Goal: Task Accomplishment & Management: Manage account settings

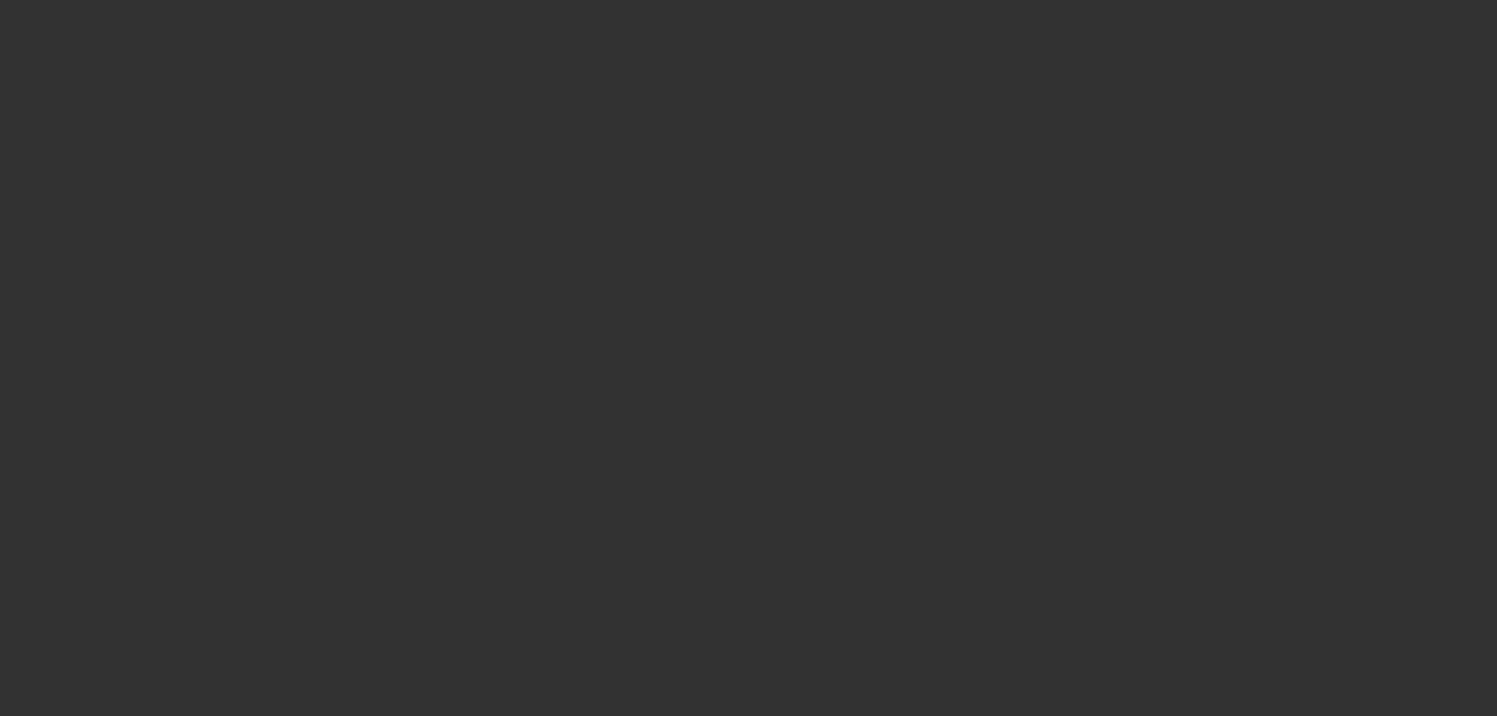
select select "3"
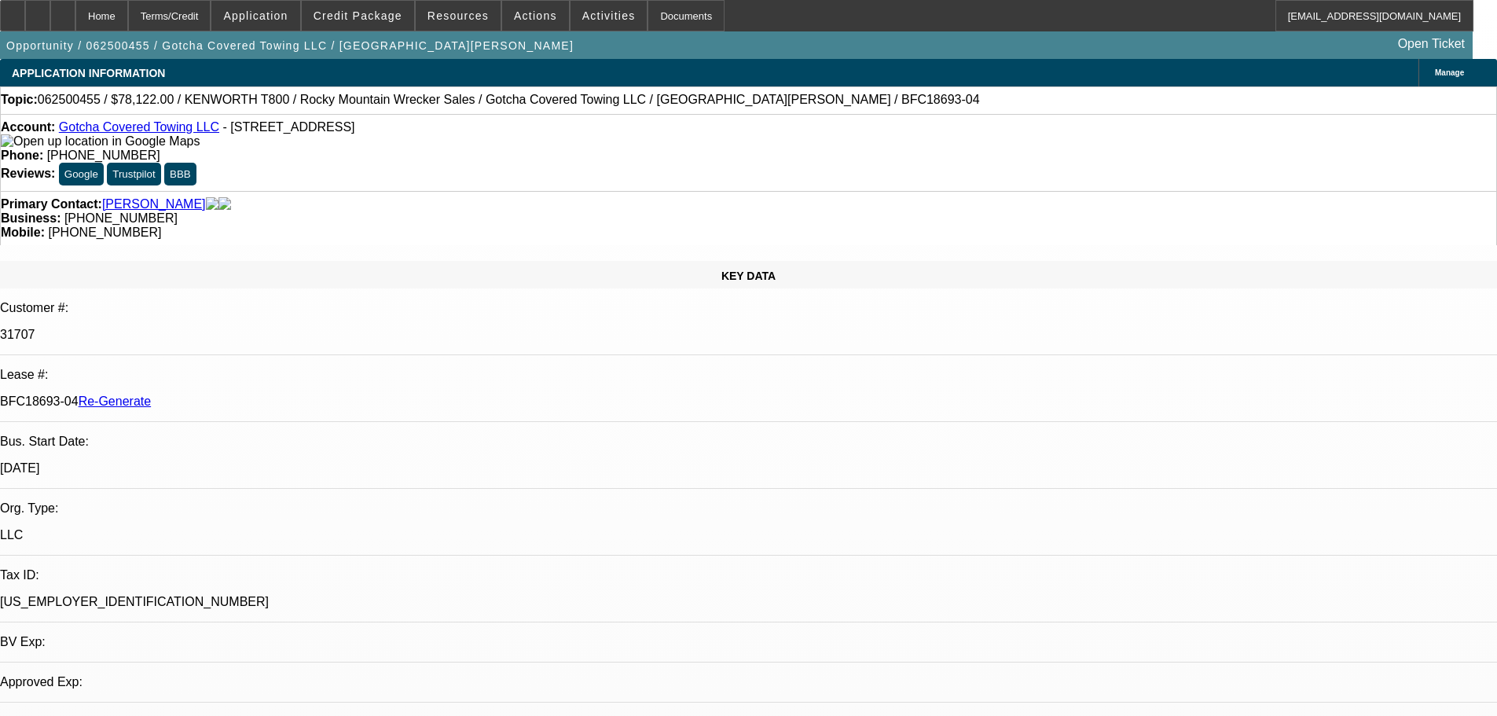
select select "0"
select select "3"
select select "0.1"
select select "4"
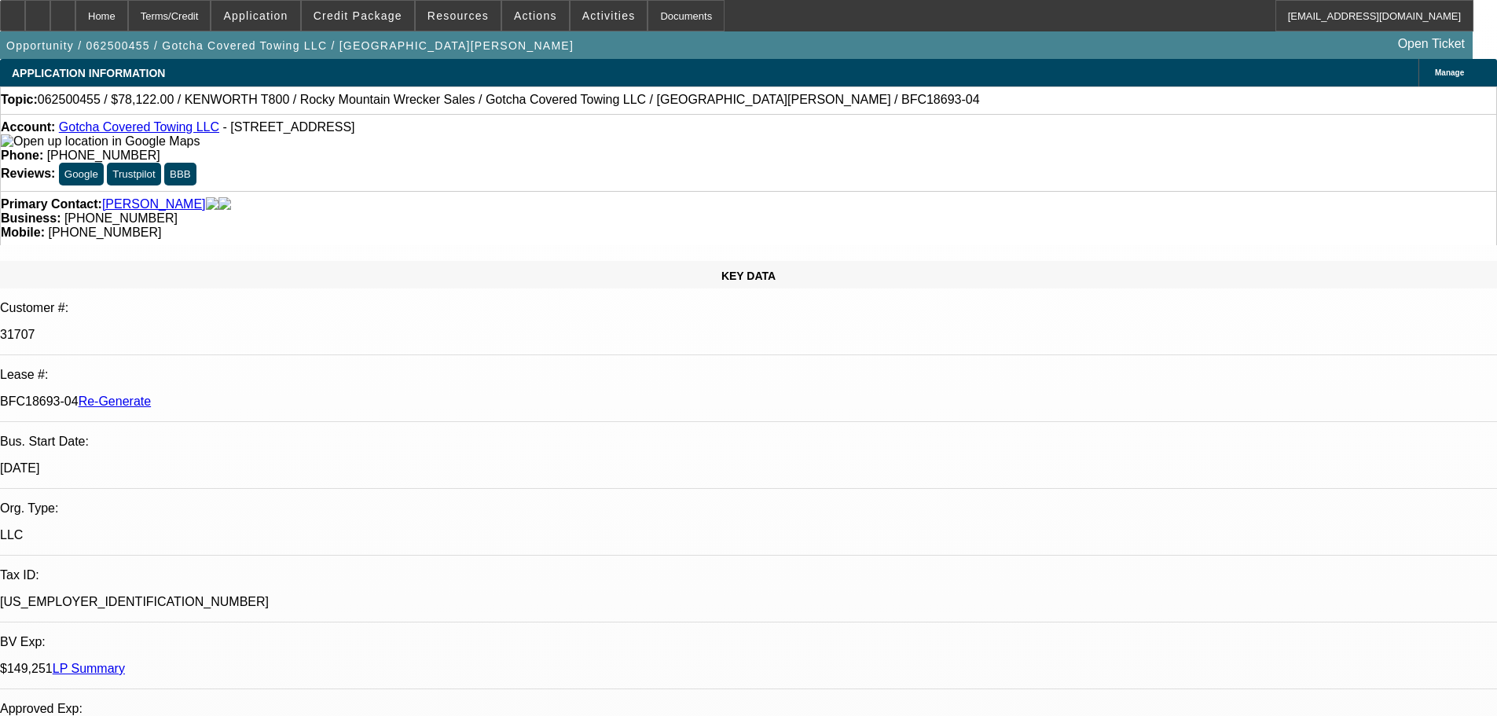
click at [663, 13] on div "Documents" at bounding box center [685, 15] width 77 height 31
click at [657, 9] on div "Documents" at bounding box center [685, 15] width 77 height 31
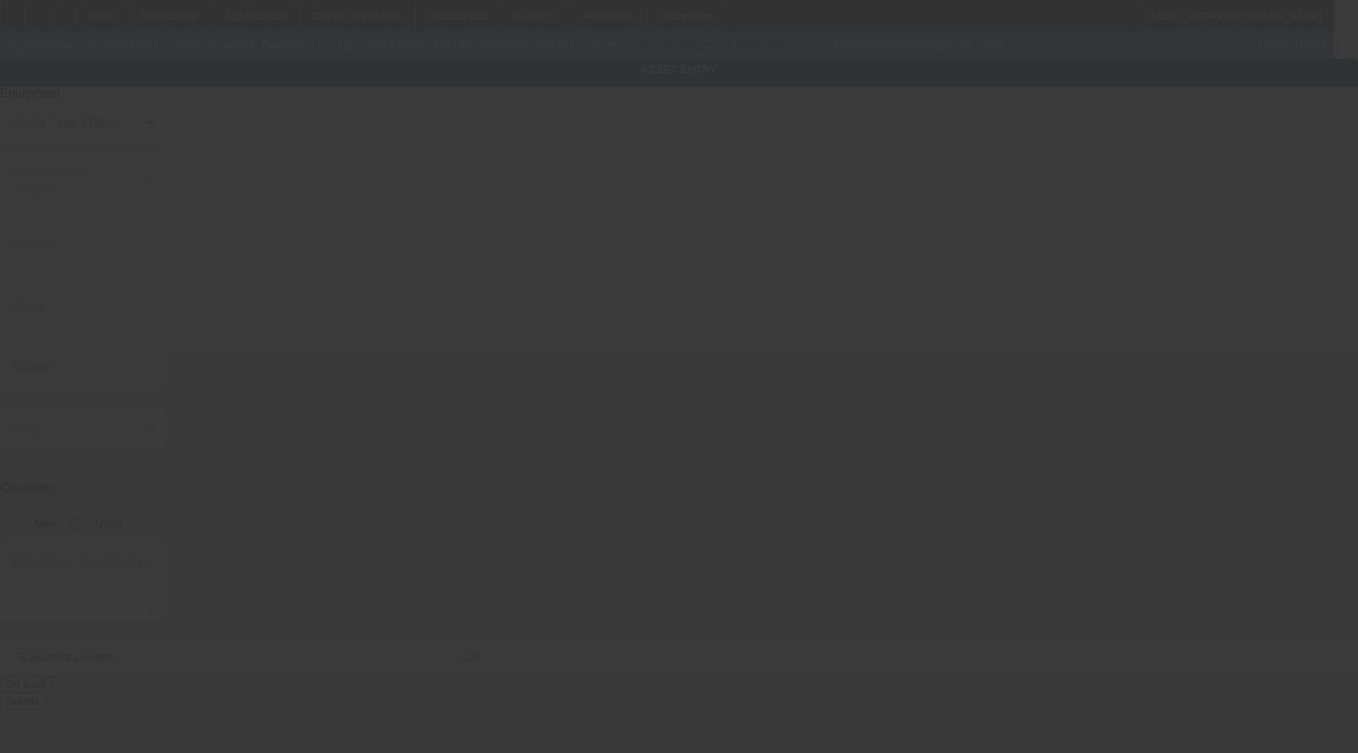
type input "1NKDL69X3XR816510"
type input "Kenworth"
type input "T800"
radio input "true"
type textarea "35 ton heavy wrecker"
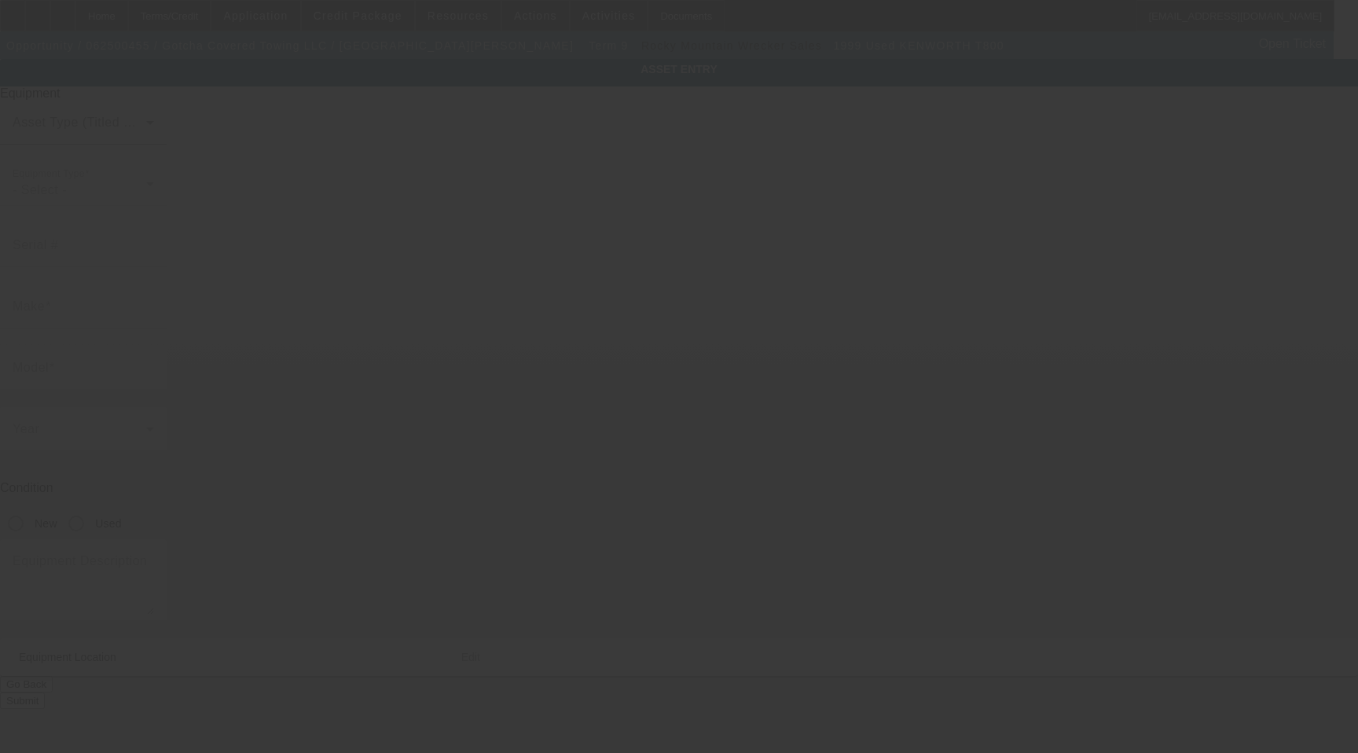
type input "3405 Broadway Blvd SE"
type input "# B"
type input "Albuquerque"
type input "87105"
type input "Bernanillo"
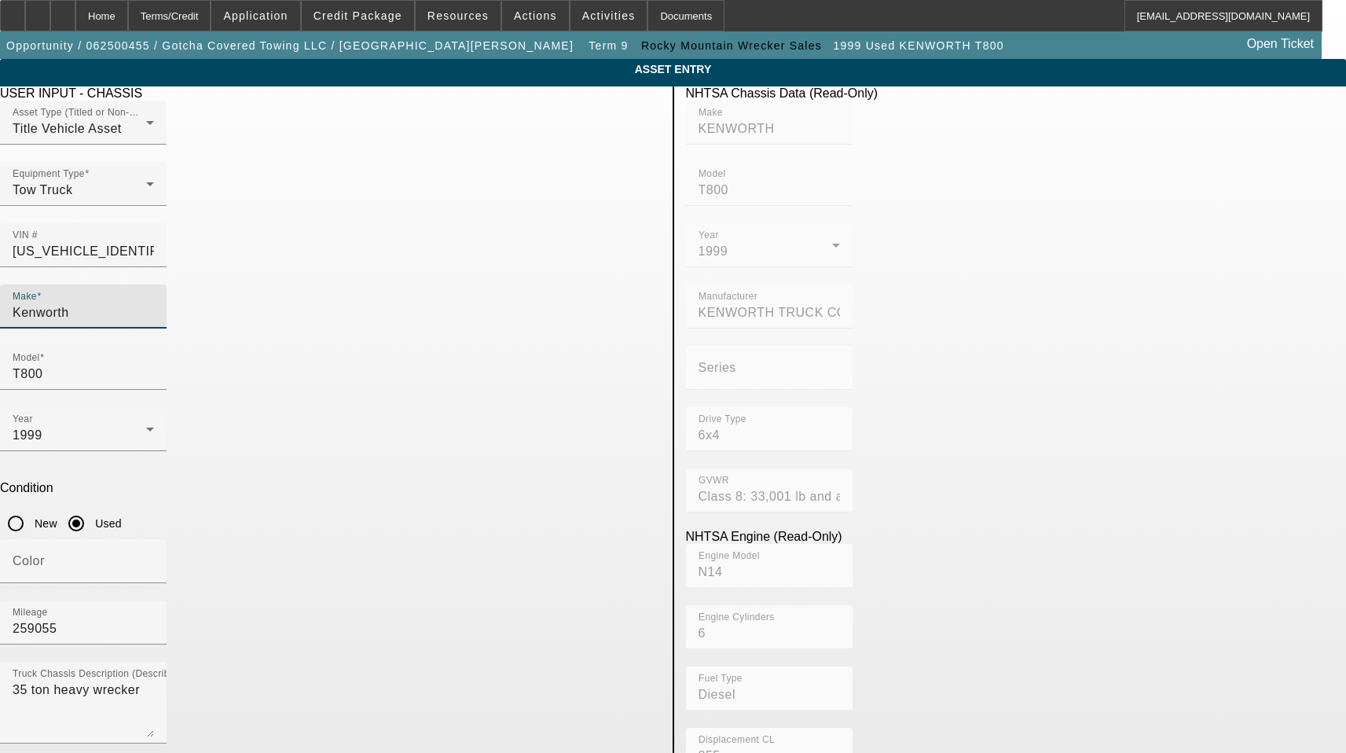
click at [154, 303] on input "Kenworth" at bounding box center [83, 312] width 141 height 19
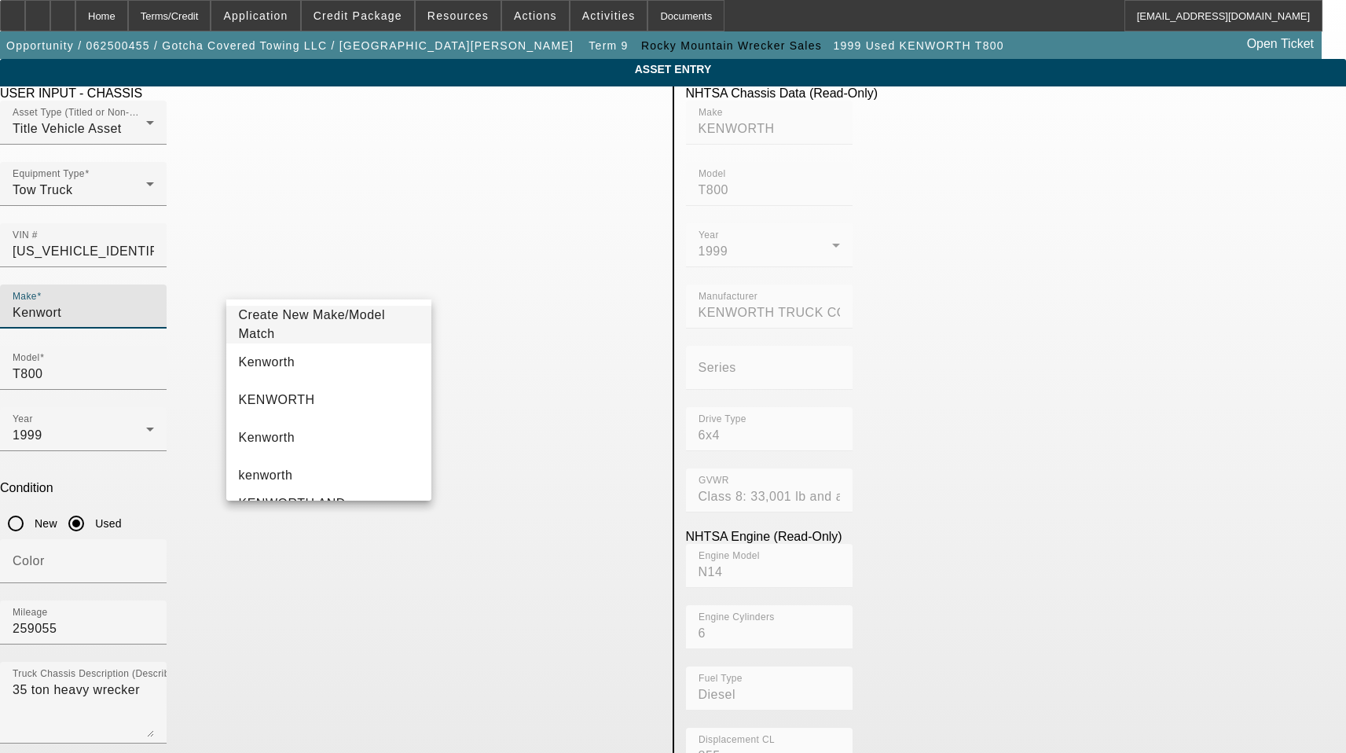
type input "Kenwort"
click at [313, 361] on mat-option "Kenworth" at bounding box center [329, 362] width 206 height 38
type input "Kenworth"
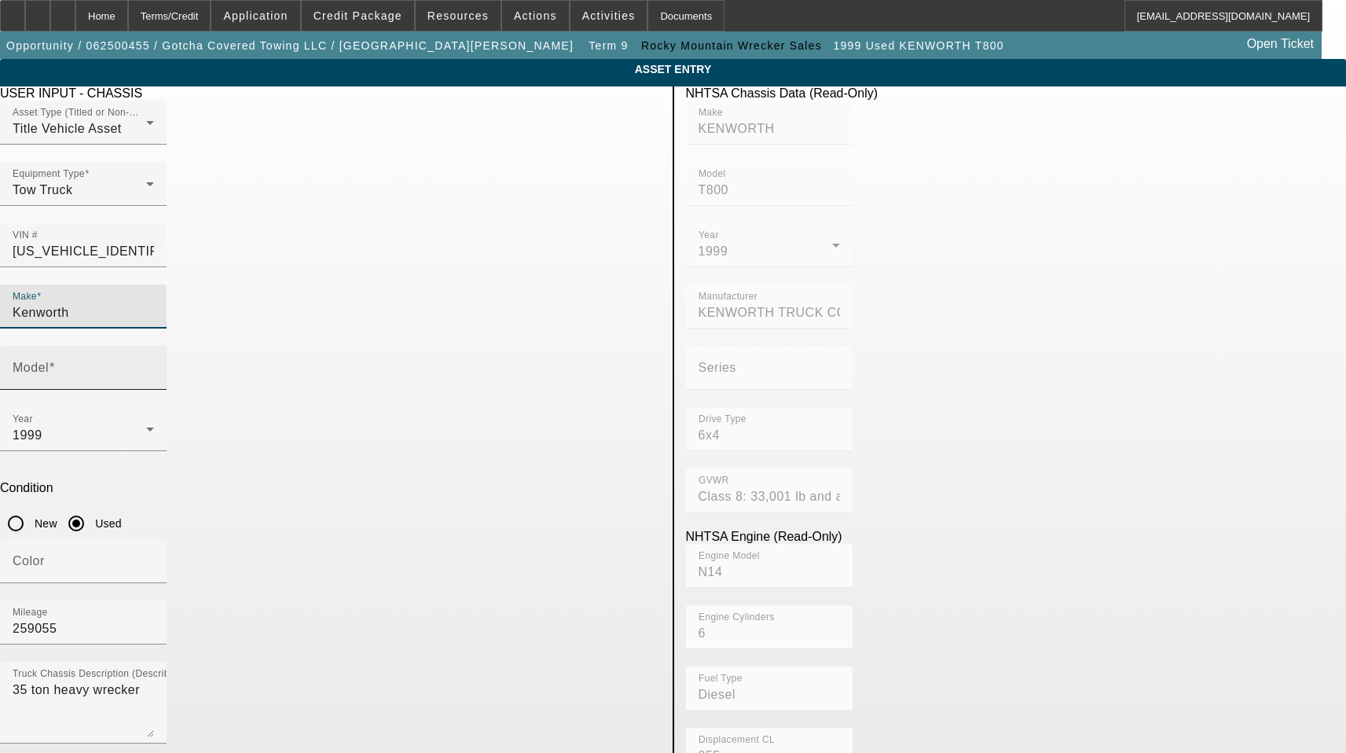
click at [154, 346] on div "Model" at bounding box center [83, 368] width 141 height 44
click at [154, 365] on input "Model" at bounding box center [83, 374] width 141 height 19
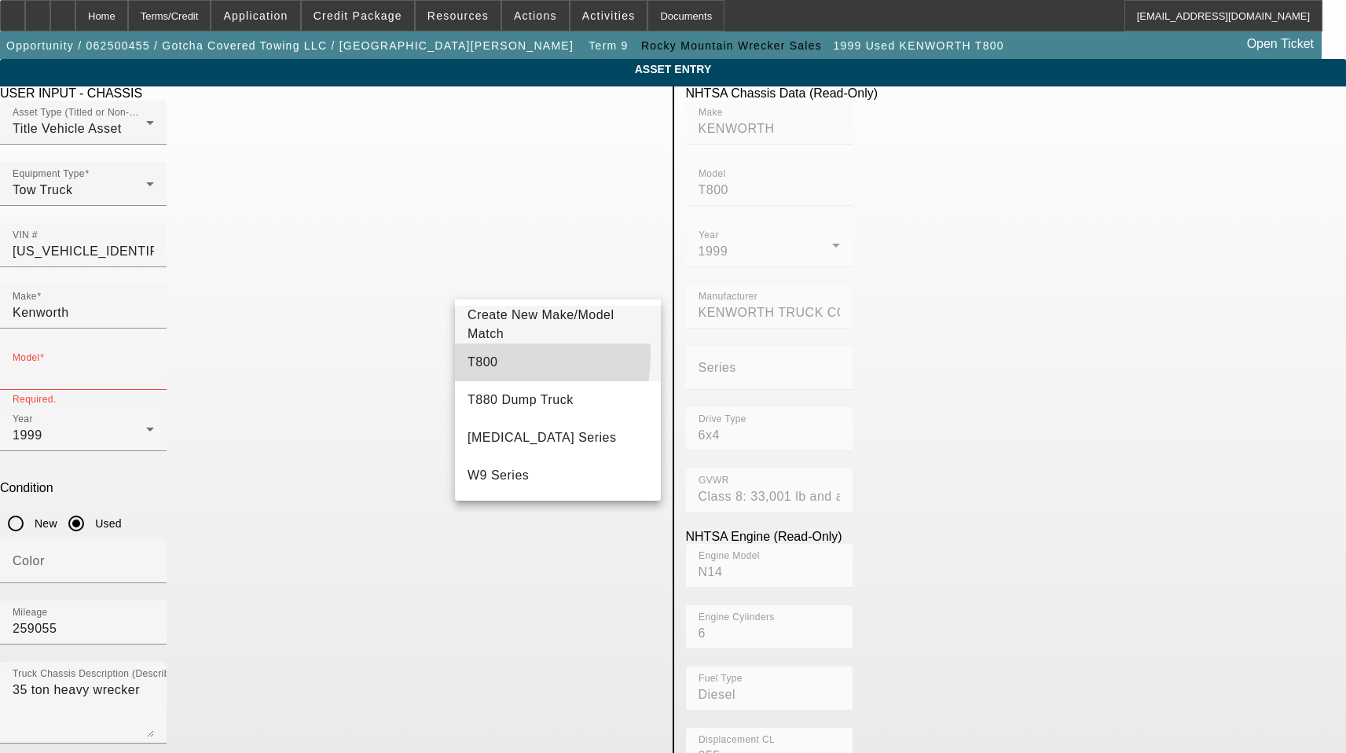
click at [482, 355] on span "T800" at bounding box center [482, 362] width 30 height 19
type input "T800"
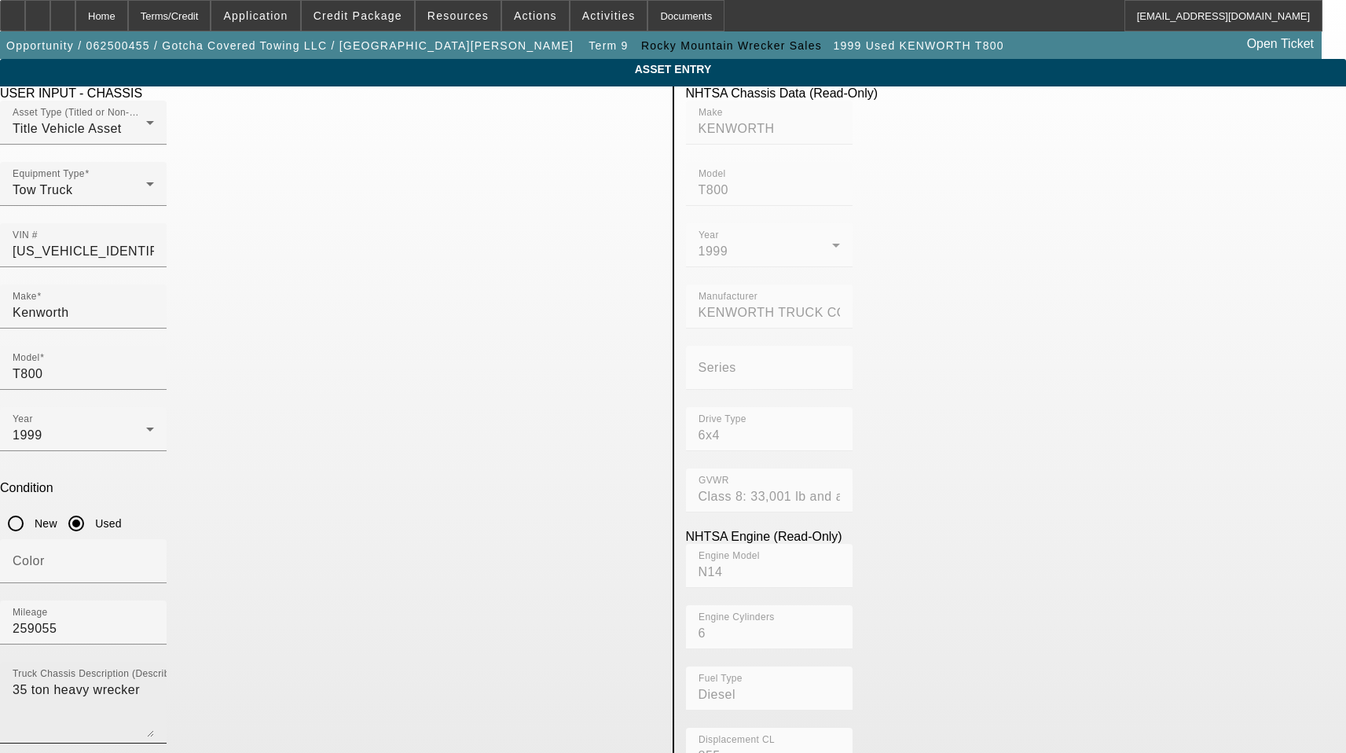
drag, startPoint x: 427, startPoint y: 455, endPoint x: 515, endPoint y: 509, distance: 103.4
click at [154, 662] on div "Truck Chassis Description (Describe the truck chassis only) 35 ton heavy wrecker" at bounding box center [83, 703] width 141 height 82
click at [154, 680] on textarea "35 ton heavy wrecker" at bounding box center [83, 708] width 141 height 57
drag, startPoint x: 390, startPoint y: 491, endPoint x: 9, endPoint y: 442, distance: 384.1
click at [9, 442] on app-asset-collateral-manage "ASSET ENTRY Delete asset USER INPUT - CHASSIS Asset Type (Titled or Non-Titled)…" at bounding box center [673, 670] width 1346 height 1222
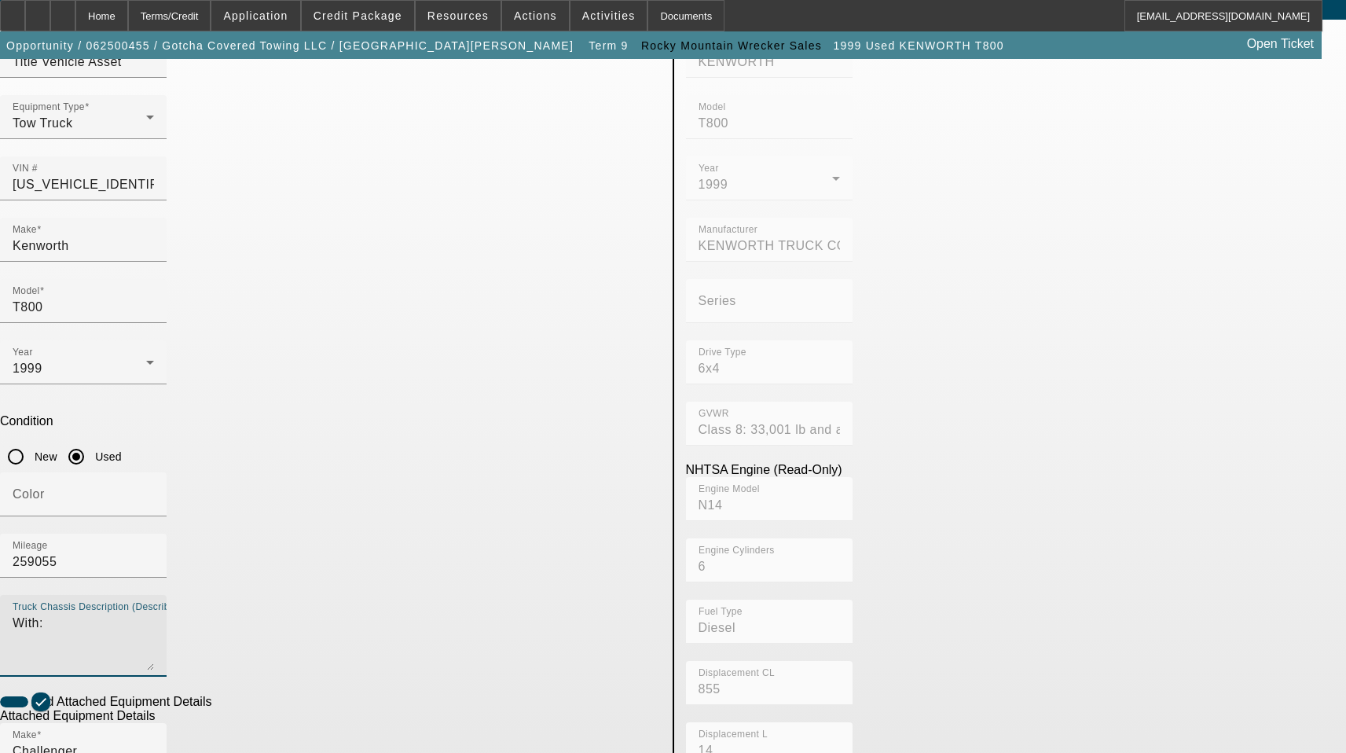
scroll to position [236, 0]
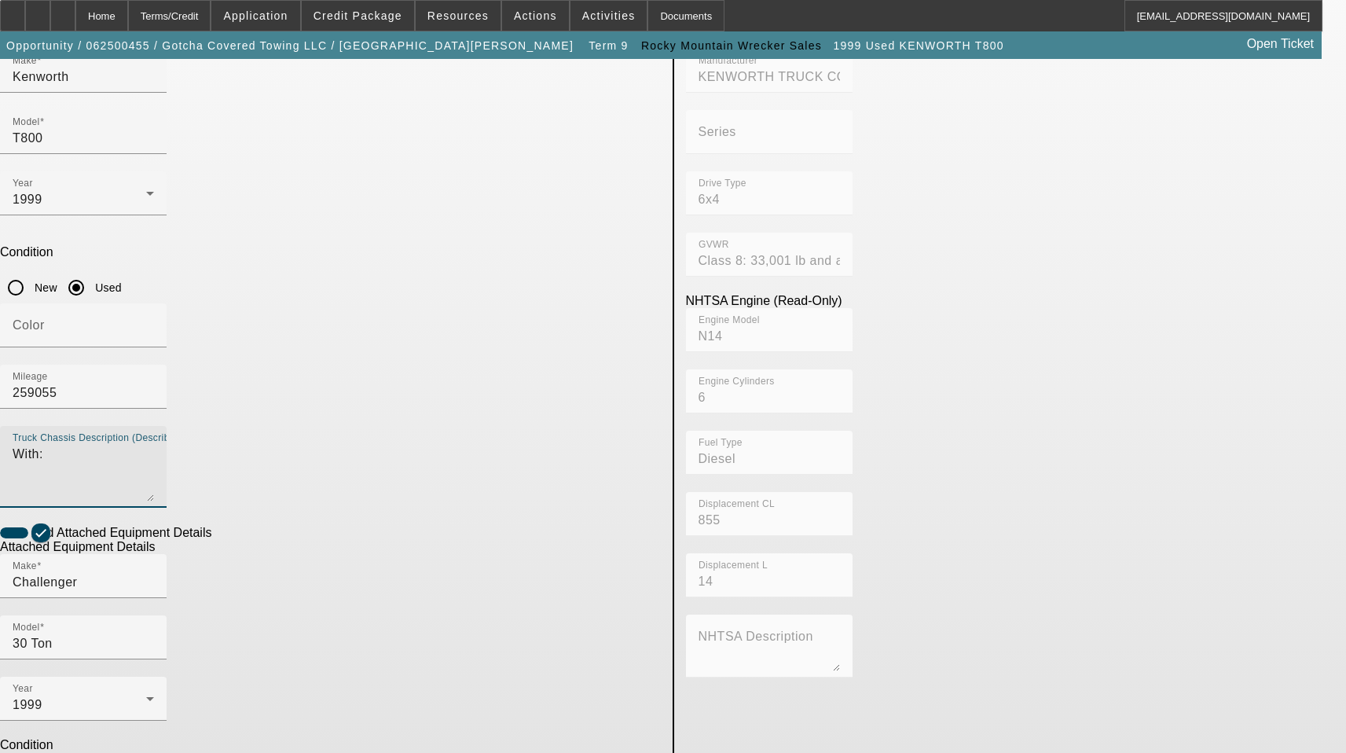
type textarea "With:"
drag, startPoint x: 360, startPoint y: 611, endPoint x: 362, endPoint y: 597, distance: 14.3
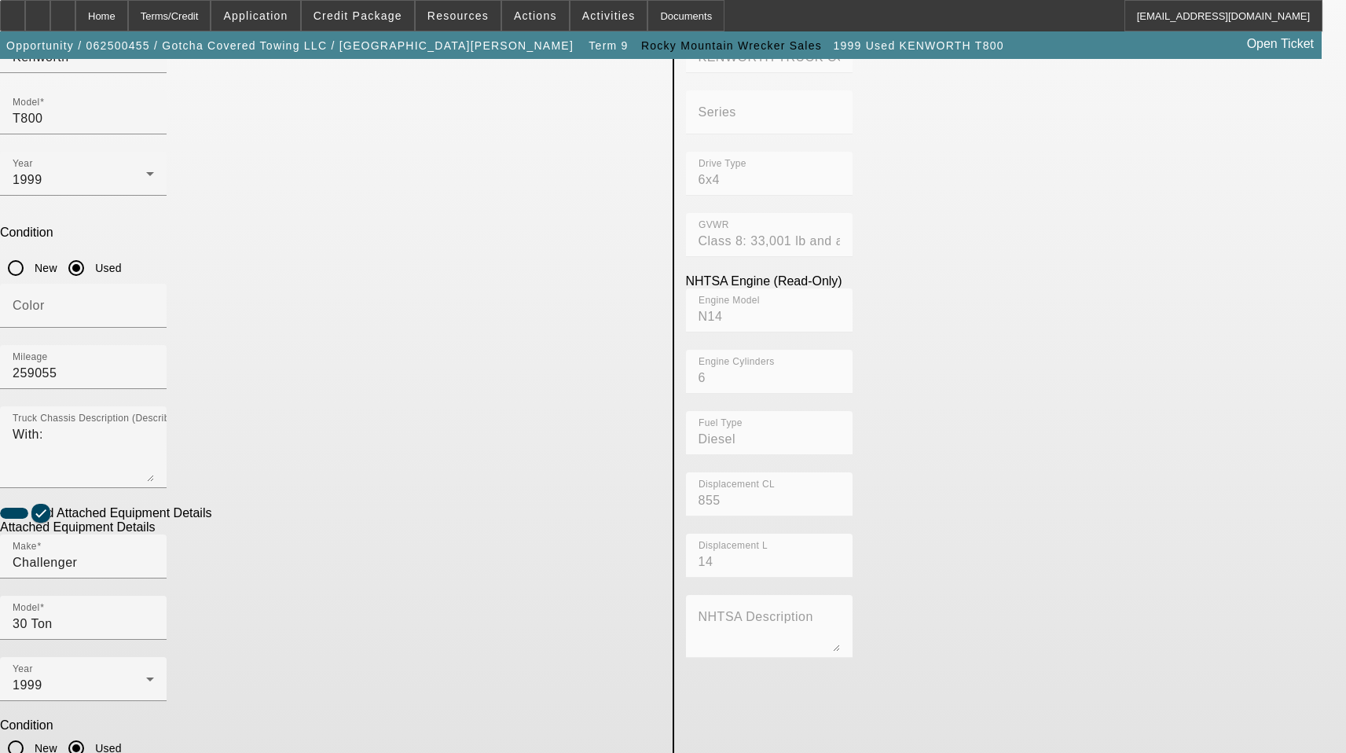
scroll to position [259, 0]
type textarea "Includes all options, attachments, and accessories"
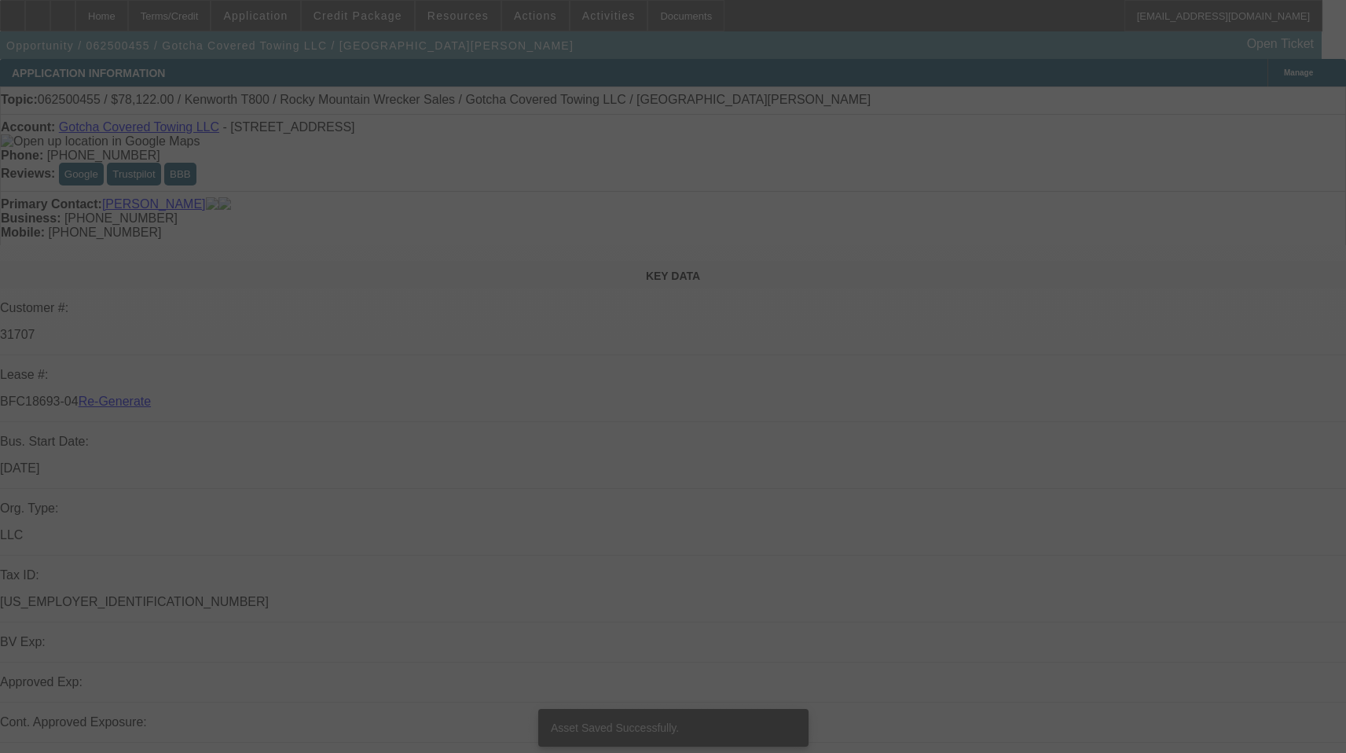
select select "3"
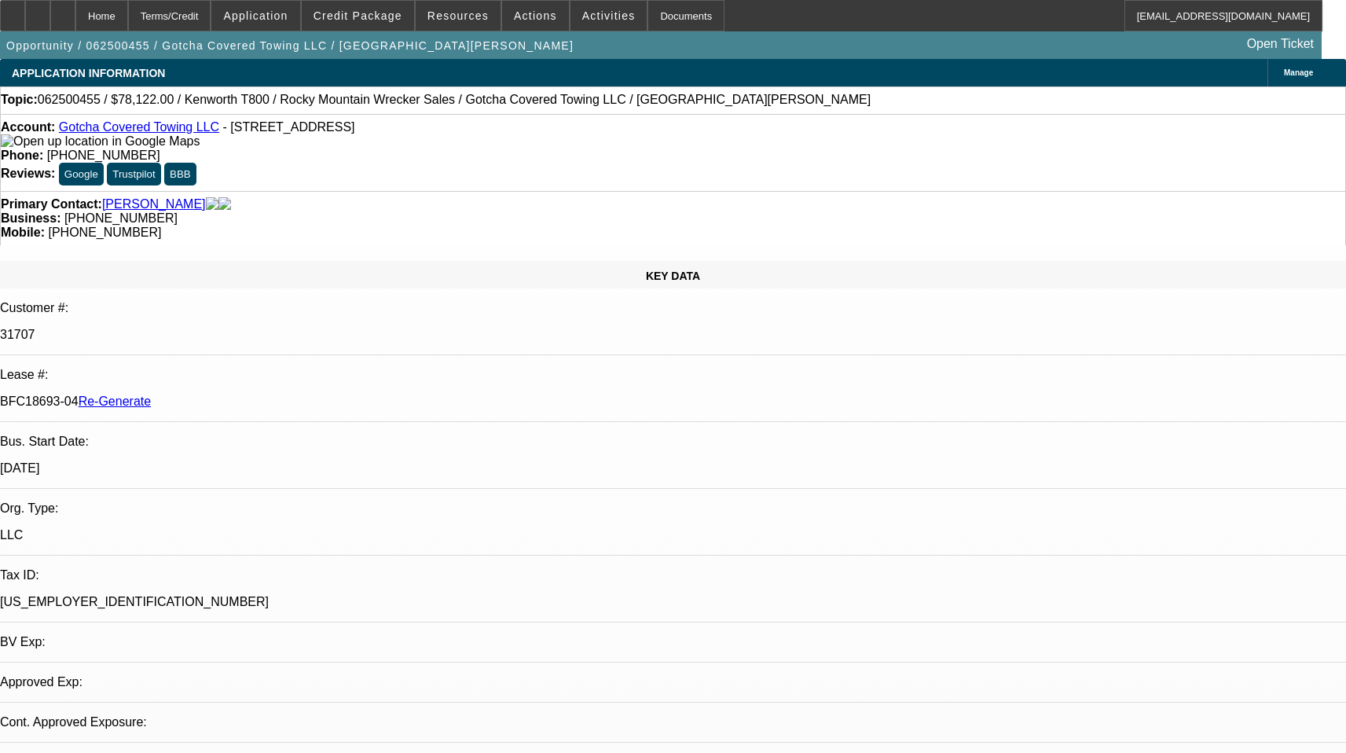
select select "0"
select select "3"
select select "0.1"
select select "4"
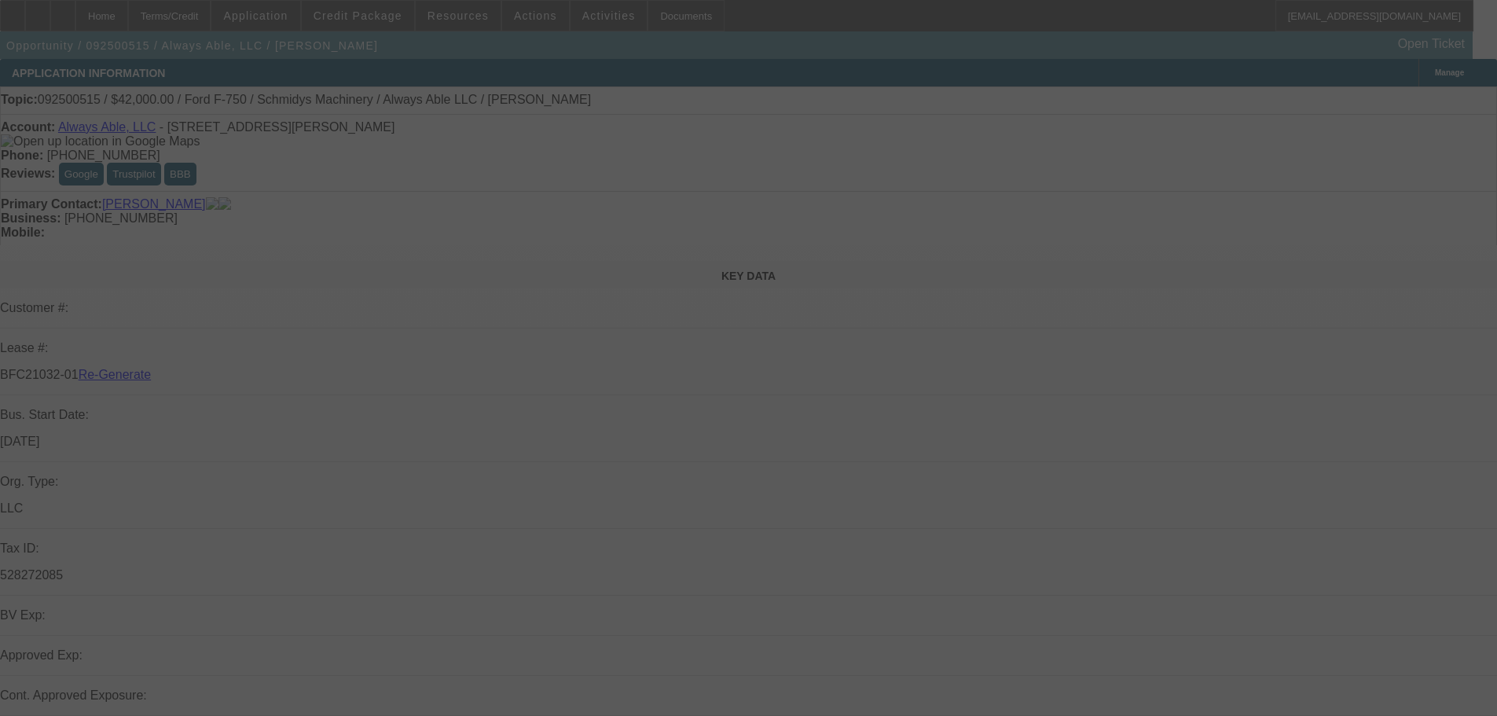
select select "3"
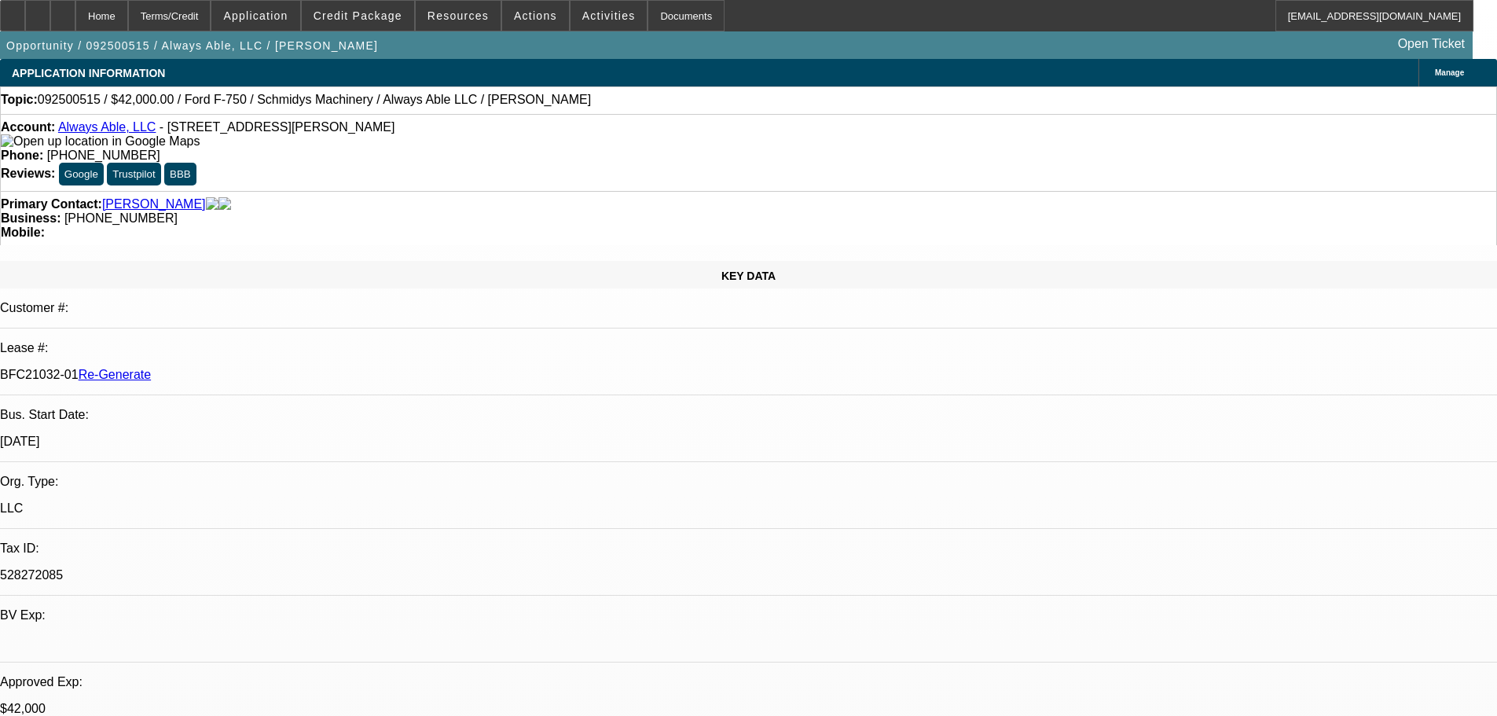
select select "0"
select select "6"
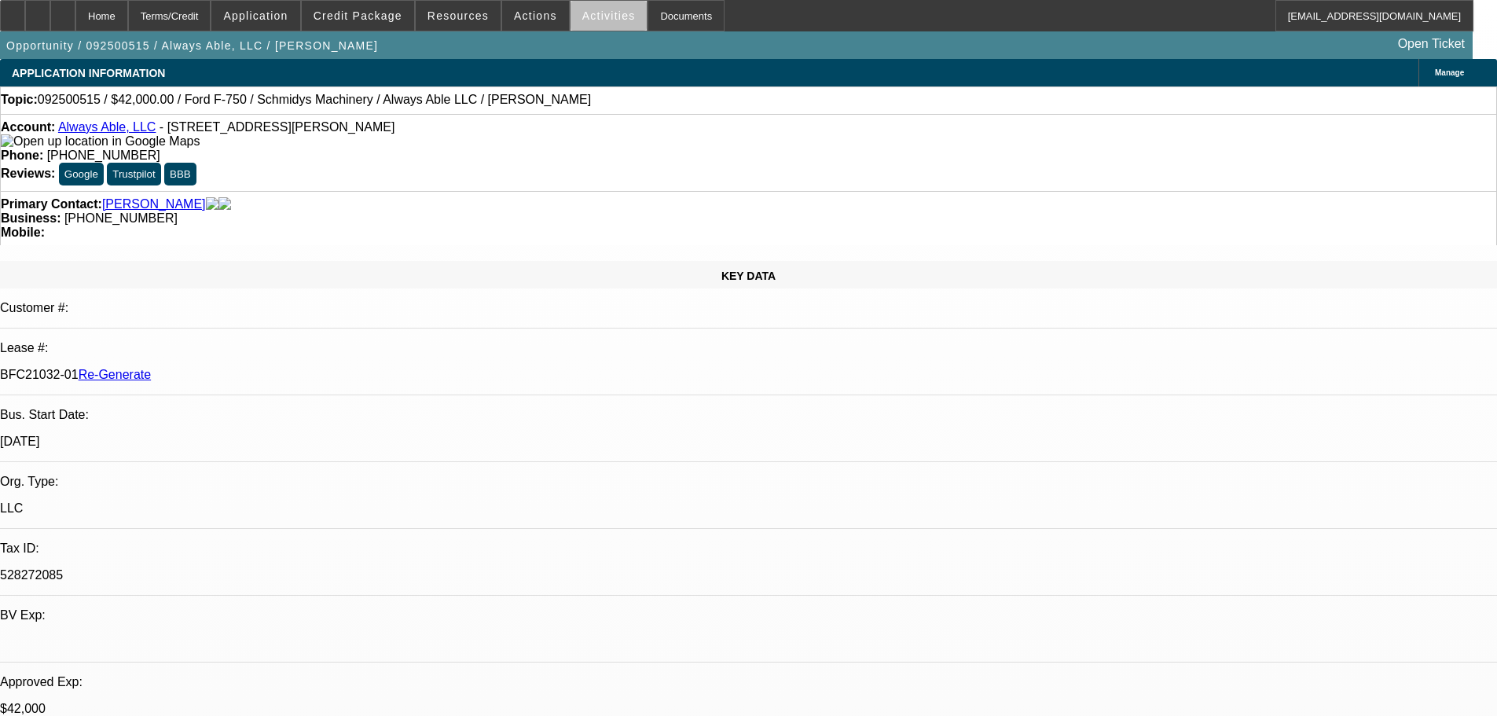
click at [617, 26] on span at bounding box center [608, 16] width 77 height 38
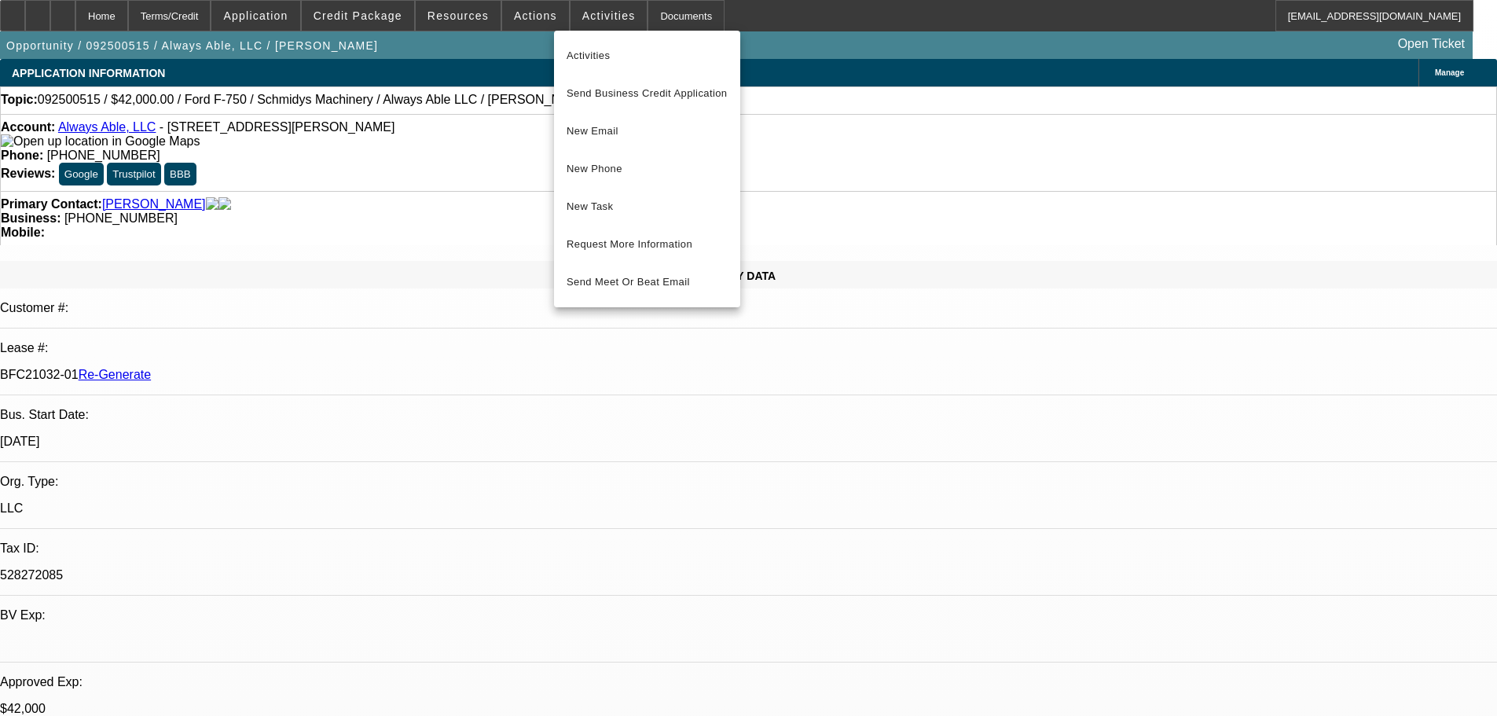
click at [605, 58] on span "Activities" at bounding box center [646, 55] width 161 height 19
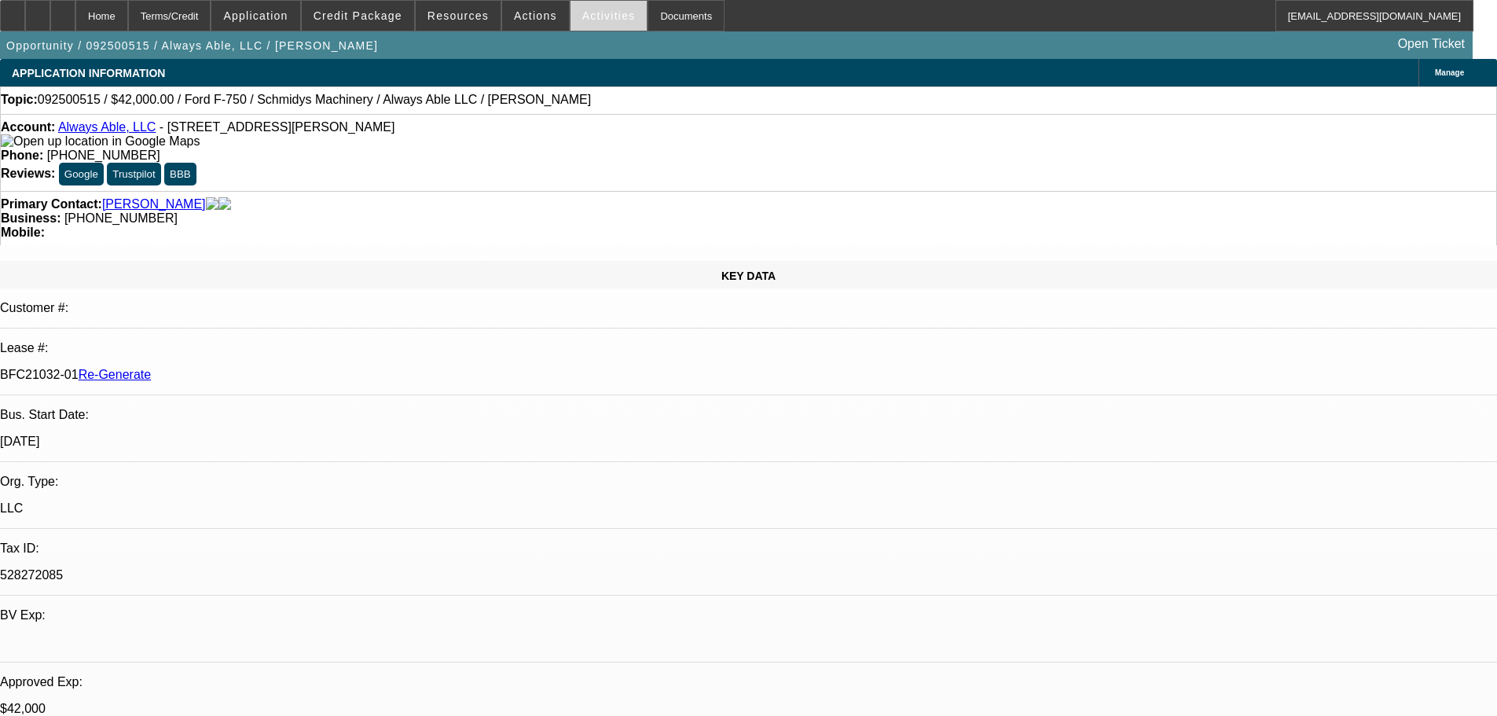
click at [597, 9] on span at bounding box center [608, 16] width 77 height 38
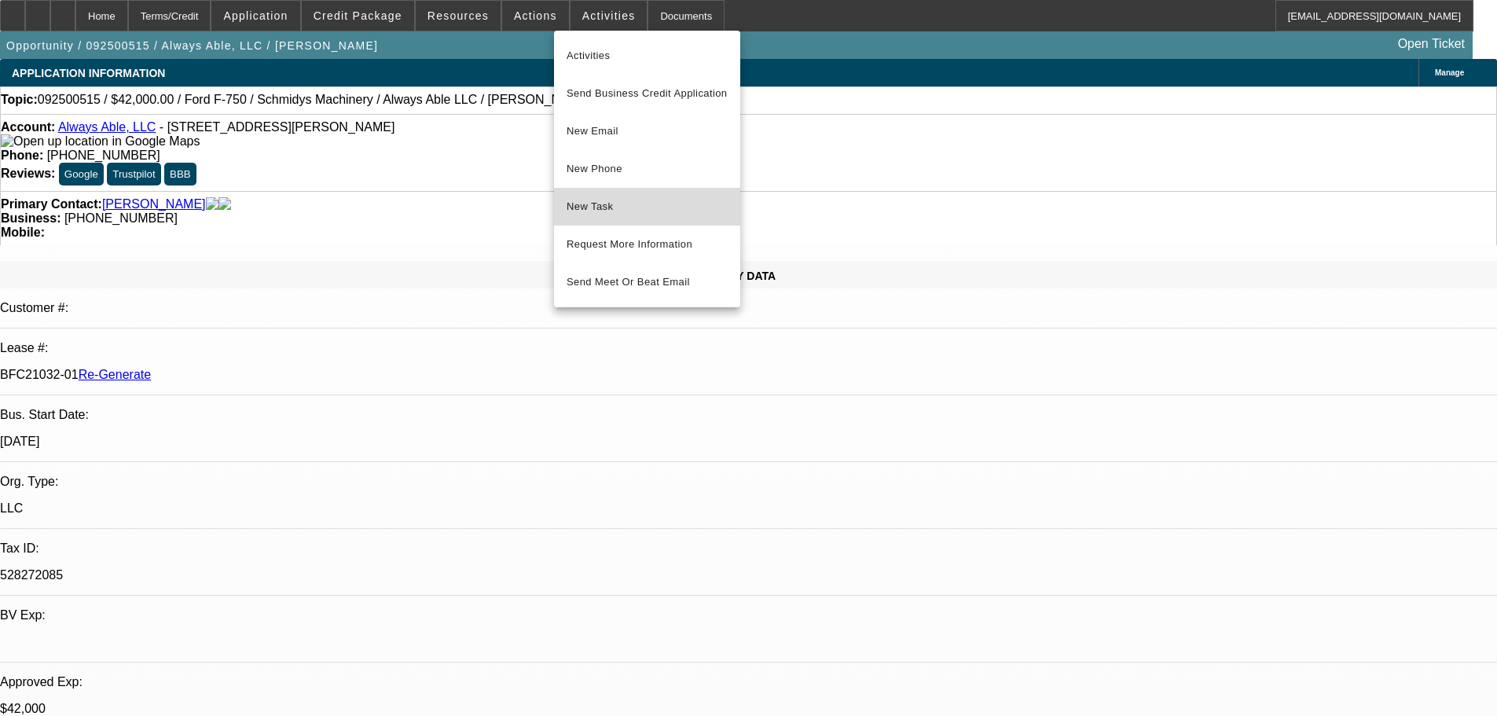
click at [616, 209] on span "New Task" at bounding box center [646, 206] width 161 height 19
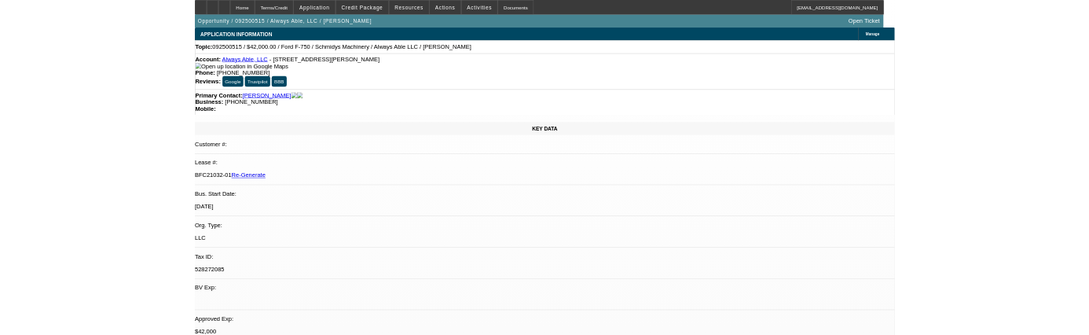
scroll to position [0, 0]
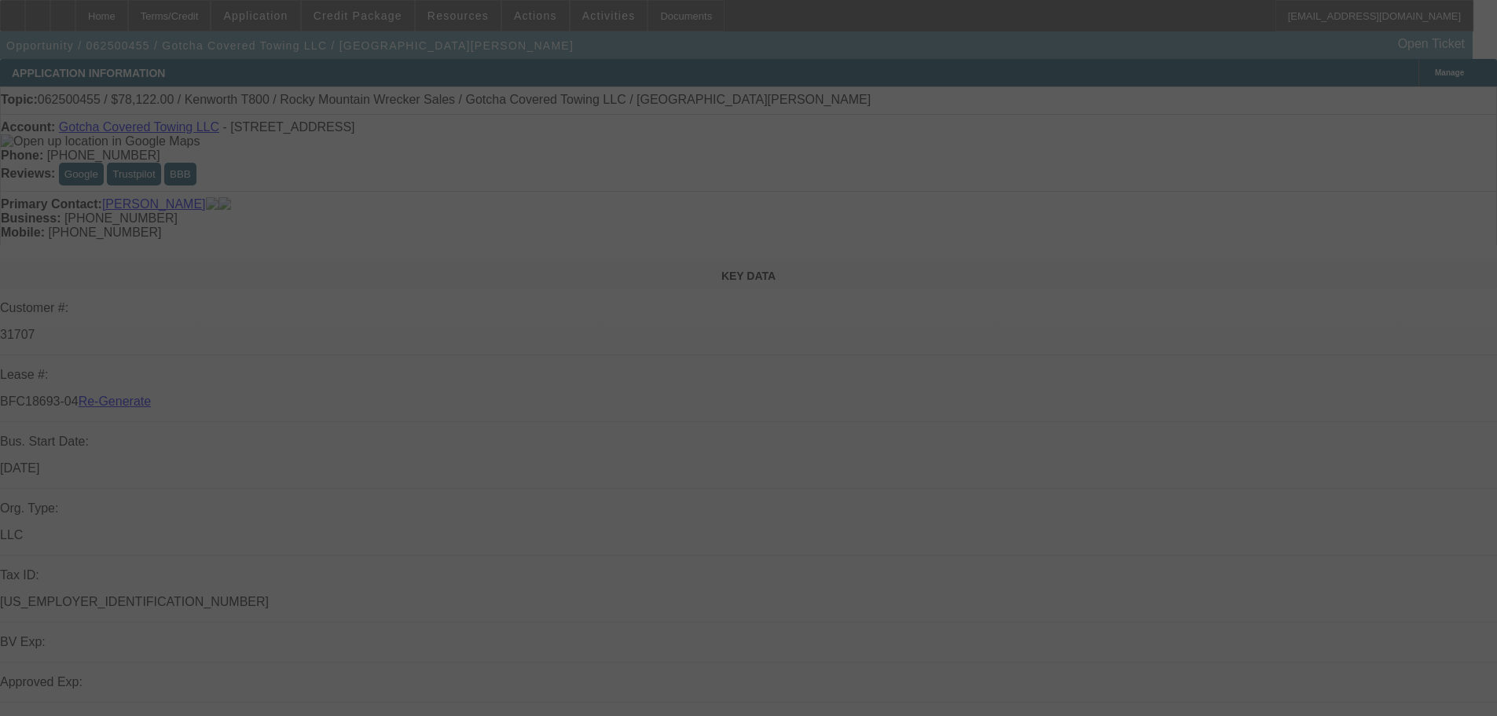
select select "3"
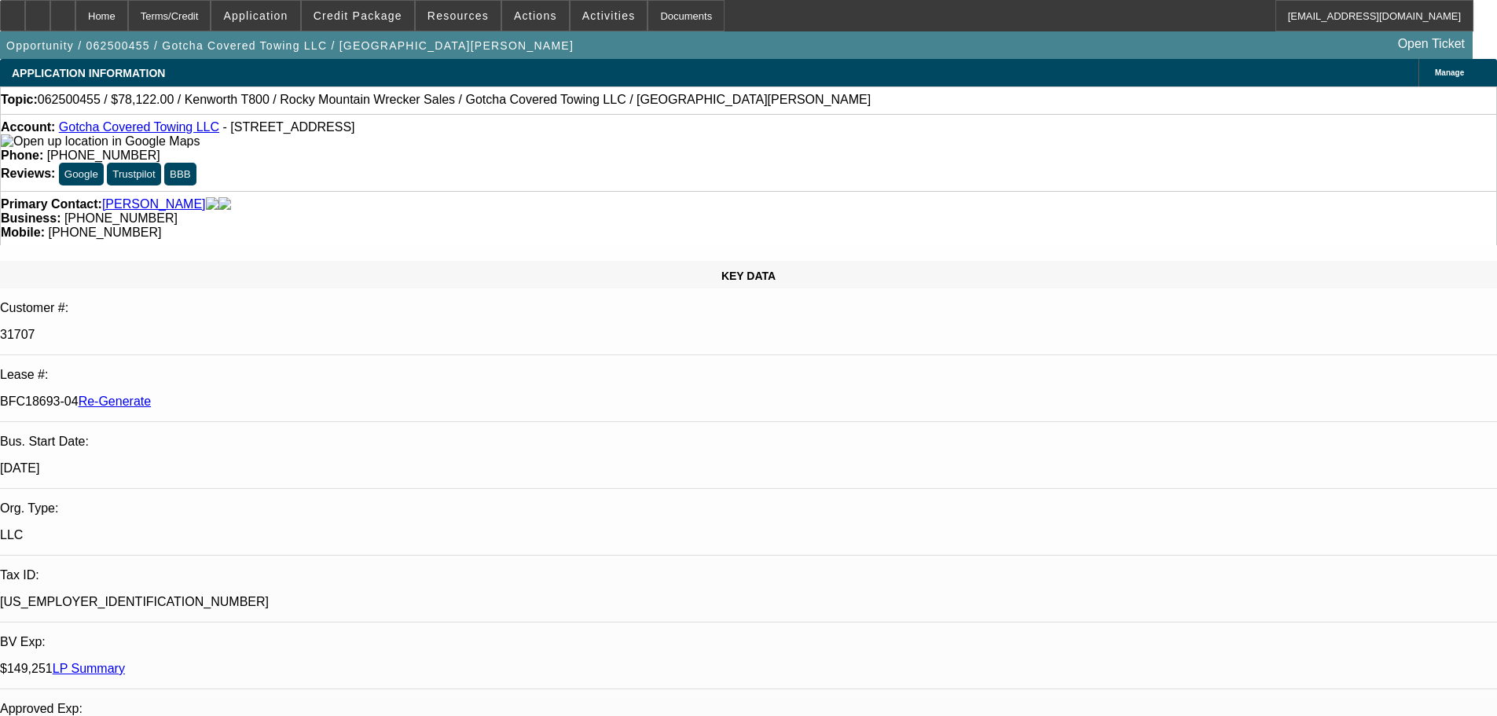
select select "0"
select select "3"
select select "0.1"
select select "4"
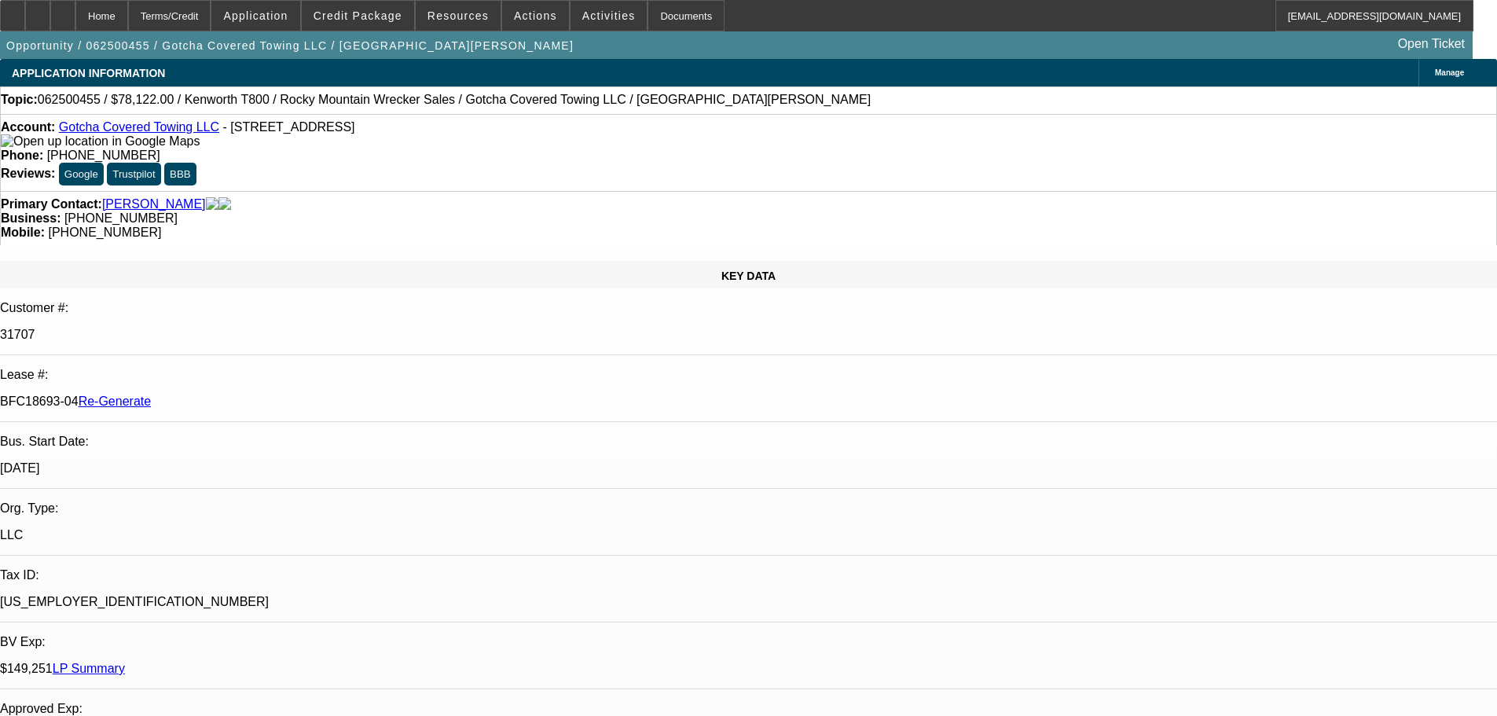
scroll to position [550, 0]
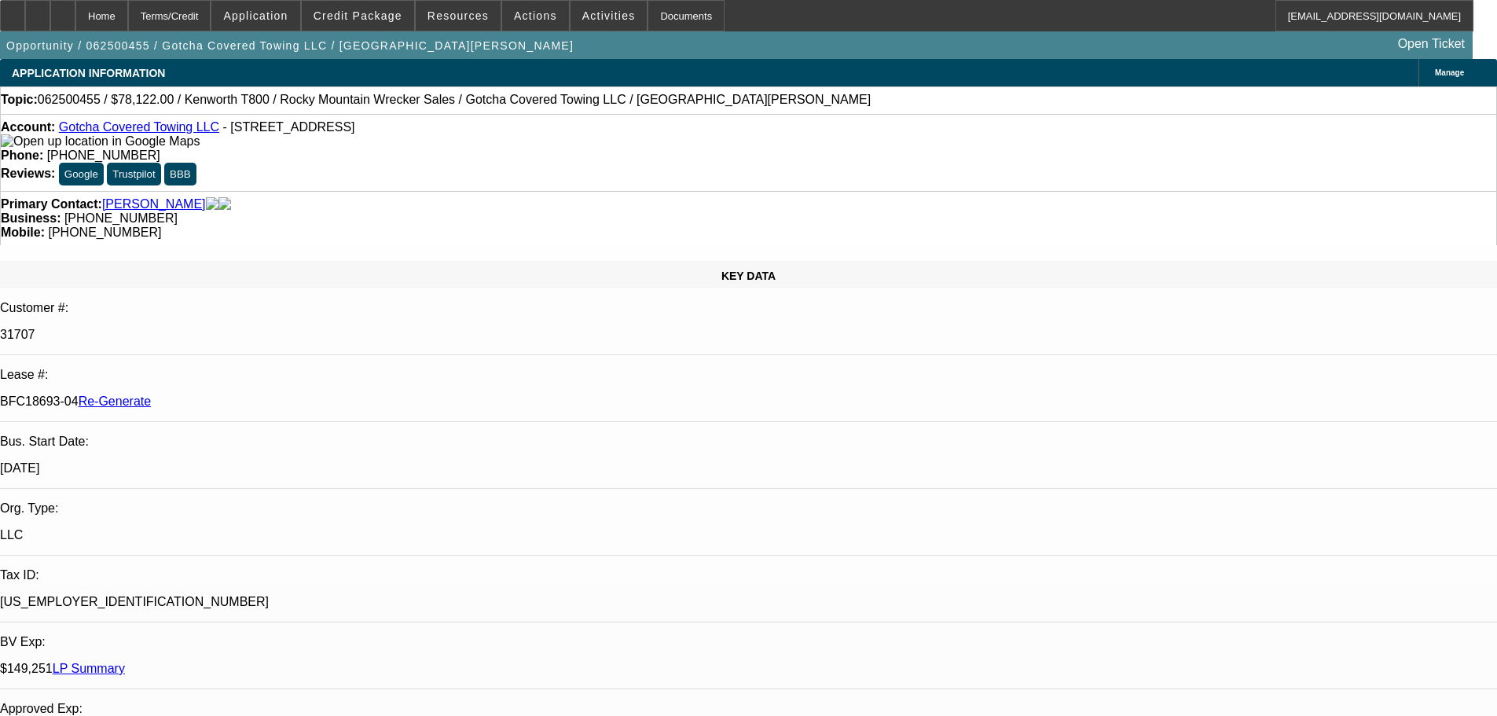
click at [372, 12] on span "Credit Package" at bounding box center [357, 15] width 89 height 13
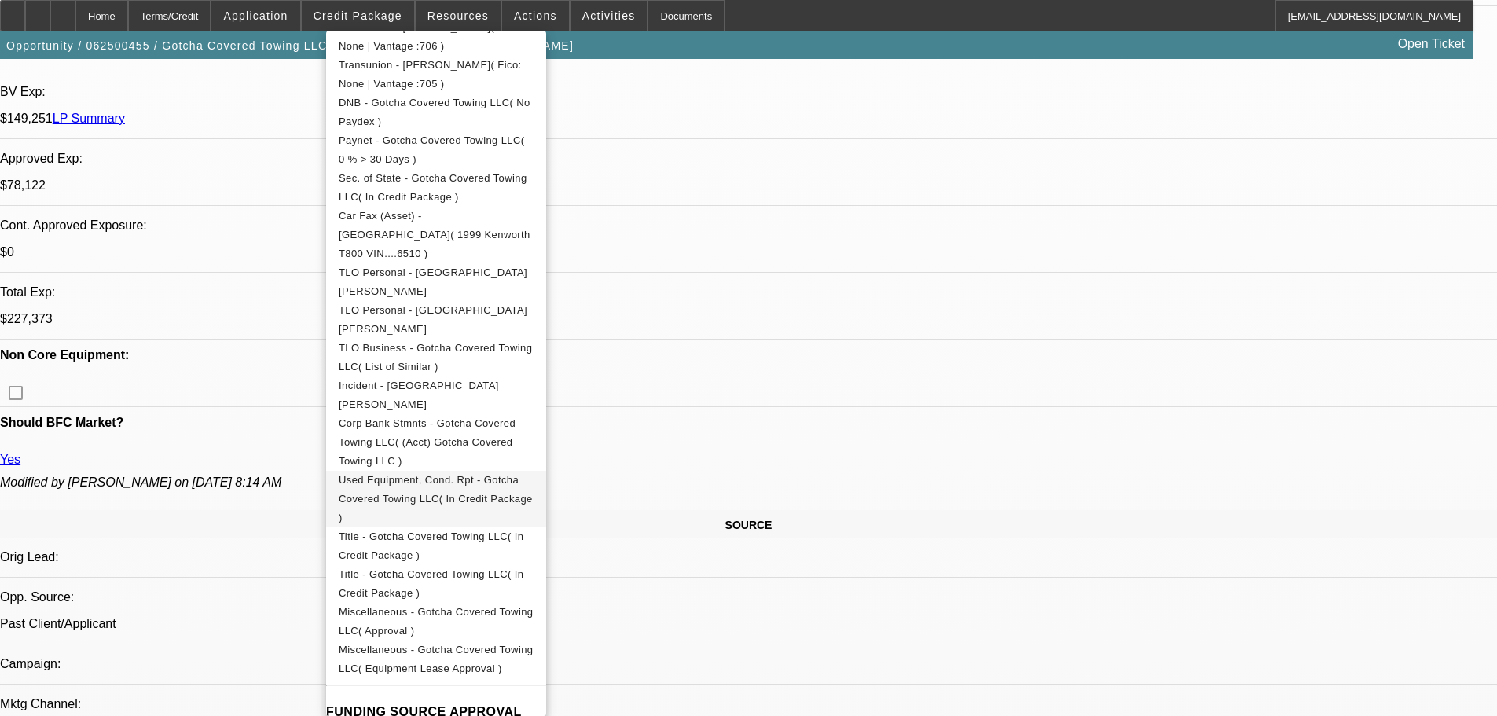
scroll to position [599, 0]
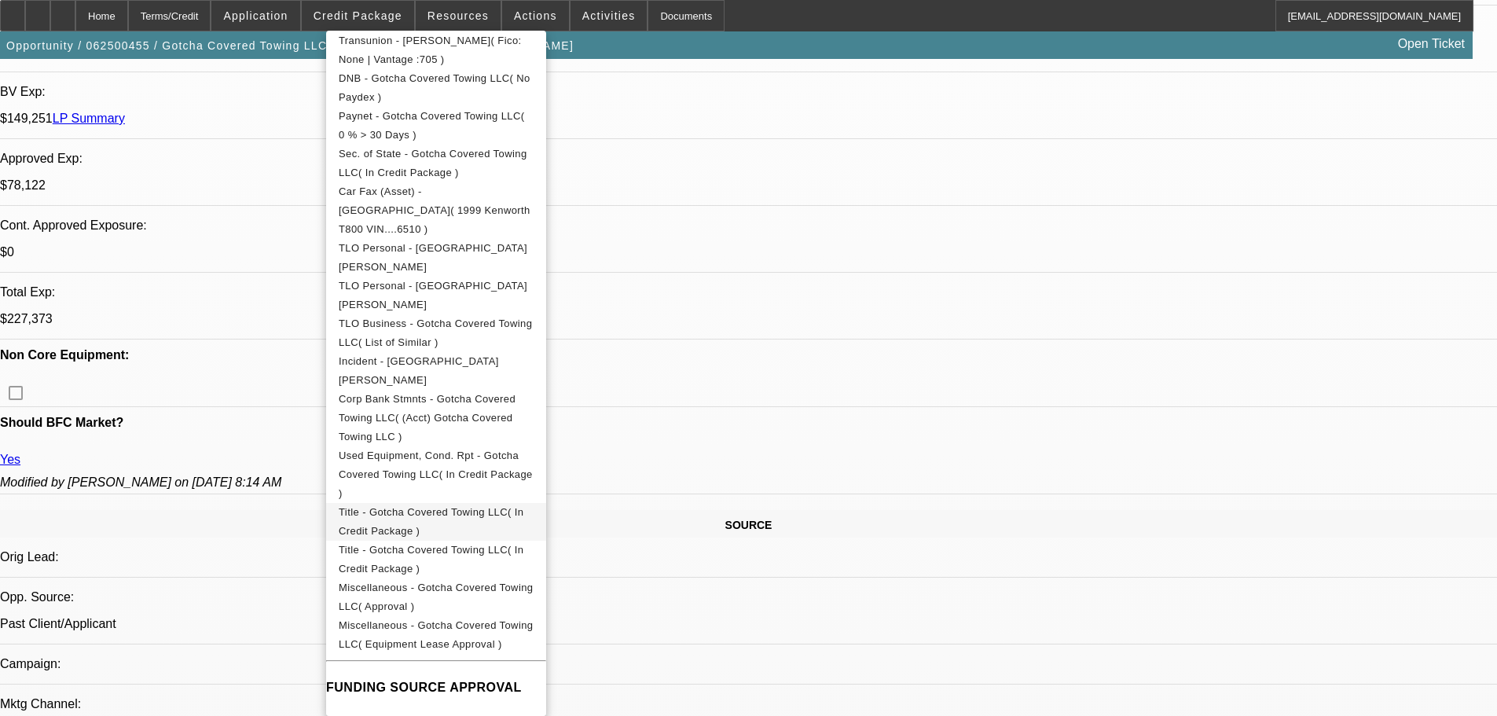
click at [478, 506] on span "Title - Gotcha Covered Towing LLC( In Credit Package )" at bounding box center [431, 521] width 185 height 31
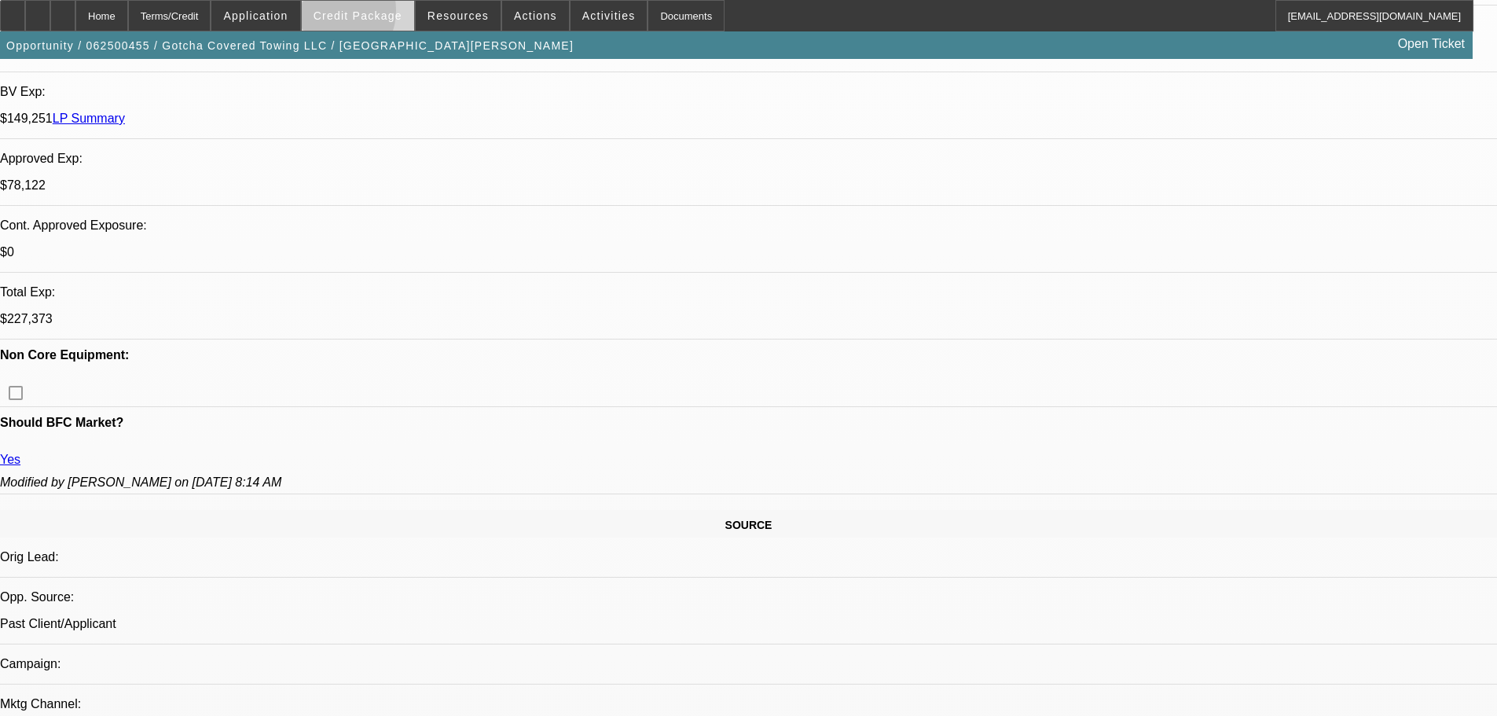
click at [354, 14] on span "Credit Package" at bounding box center [357, 15] width 89 height 13
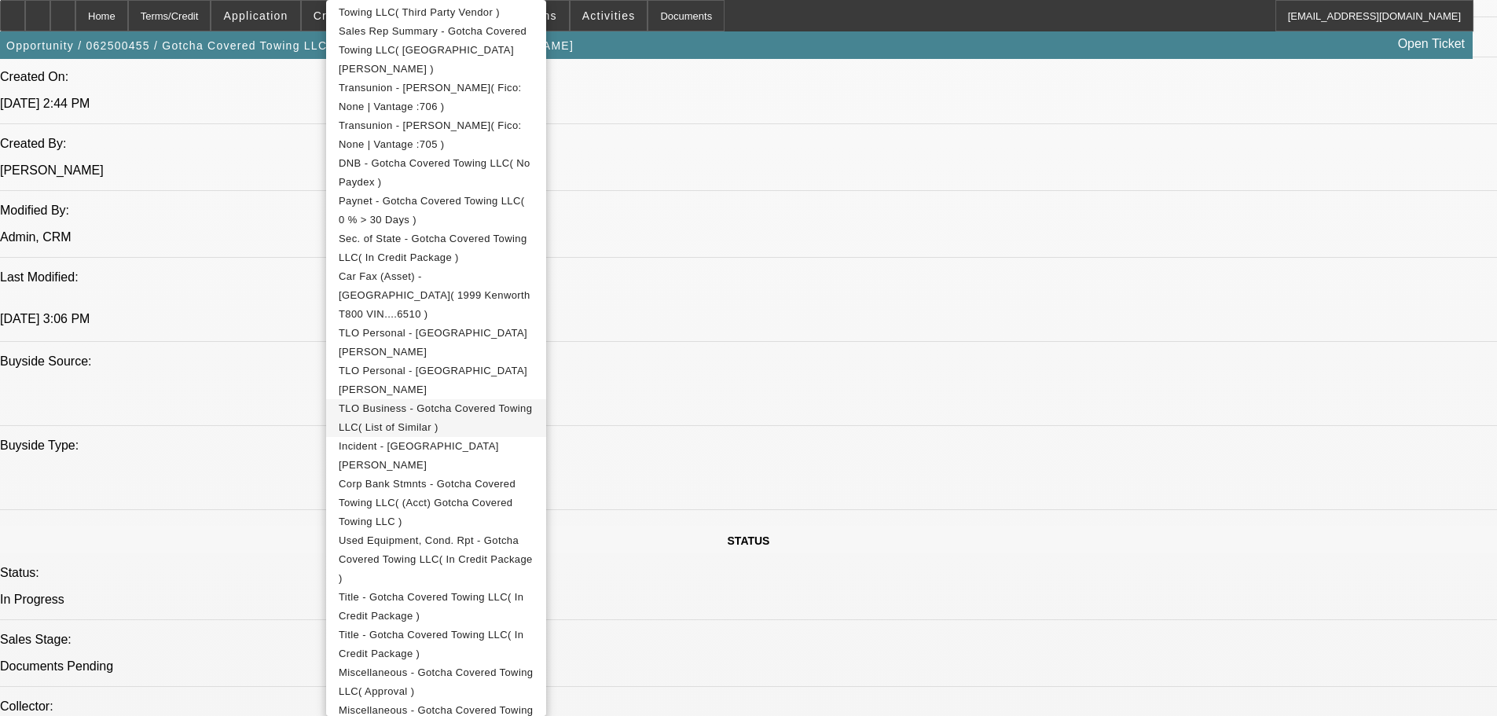
scroll to position [569, 0]
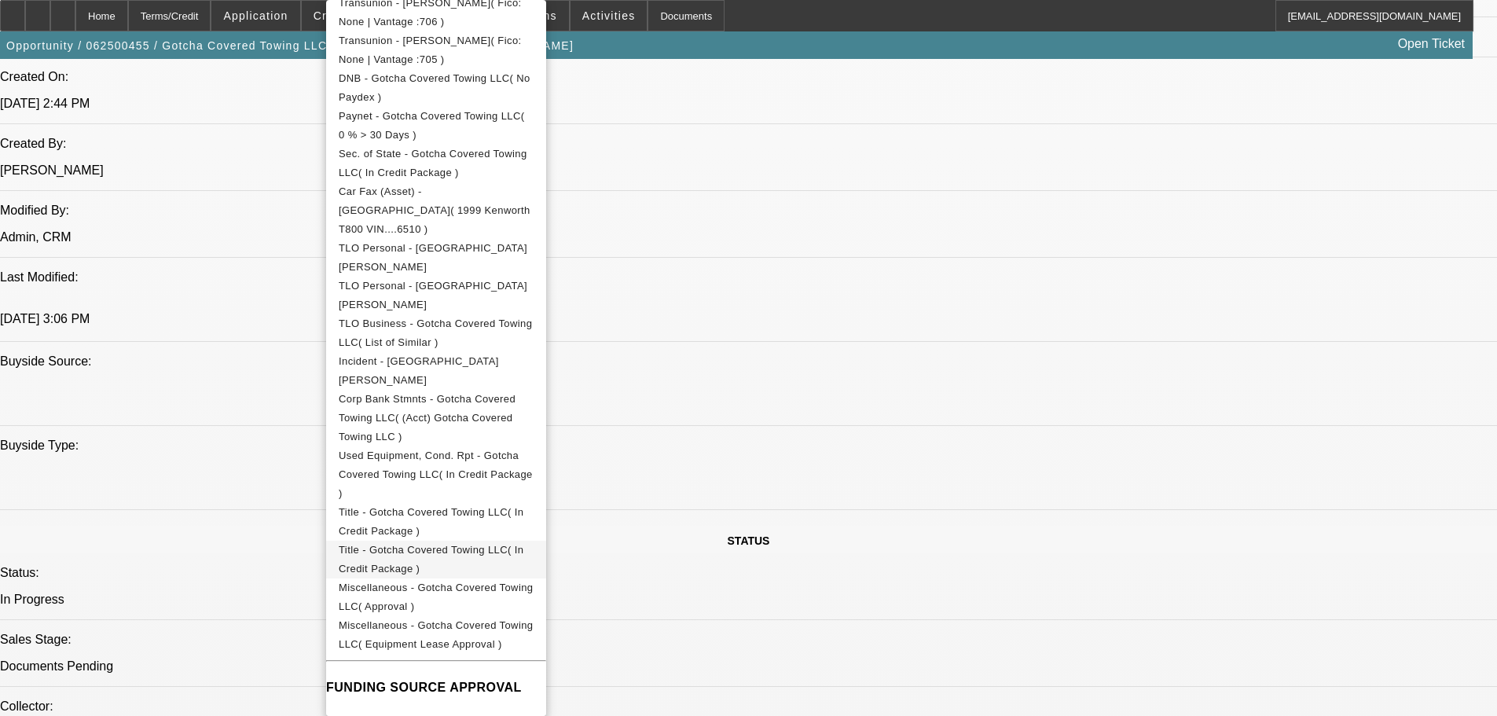
click at [423, 541] on span "Title - Gotcha Covered Towing LLC( In Credit Package )" at bounding box center [436, 560] width 195 height 38
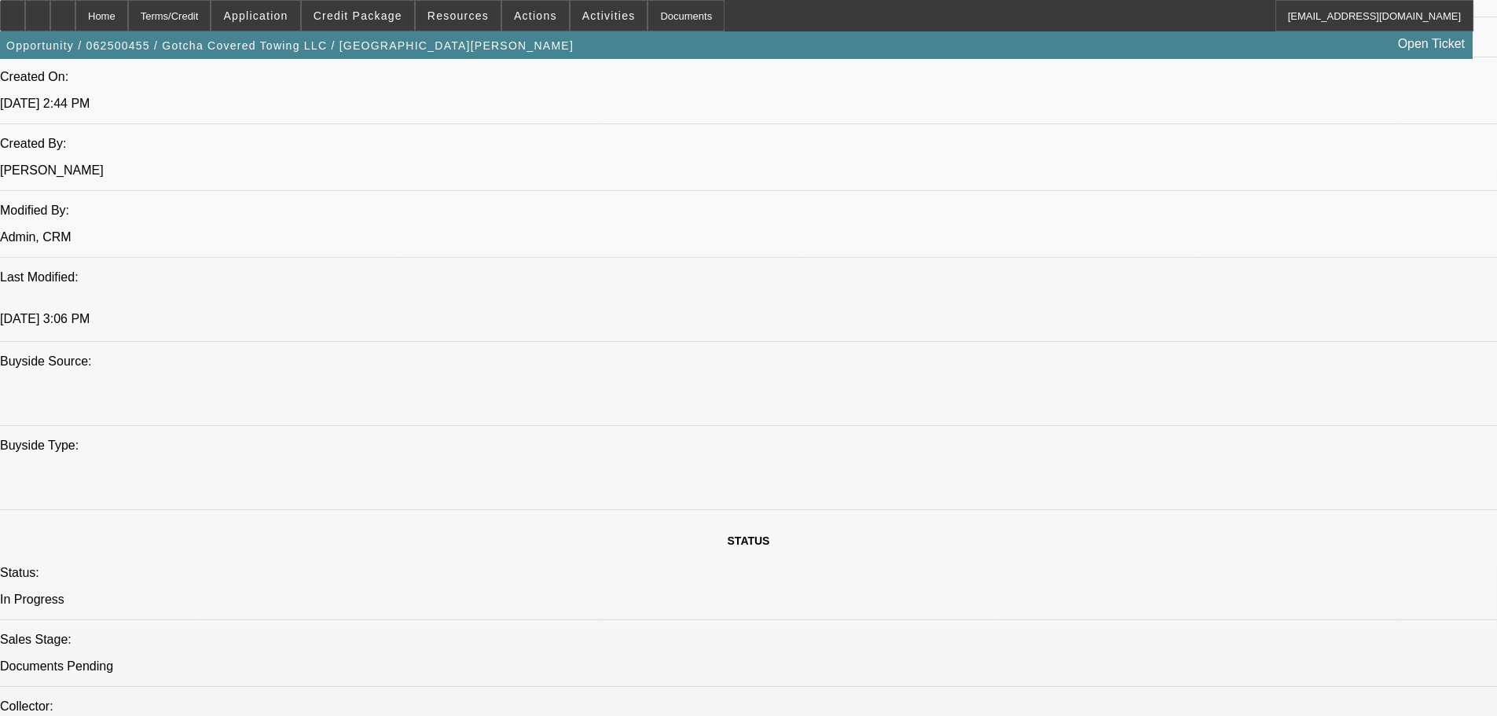
scroll to position [3378, 0]
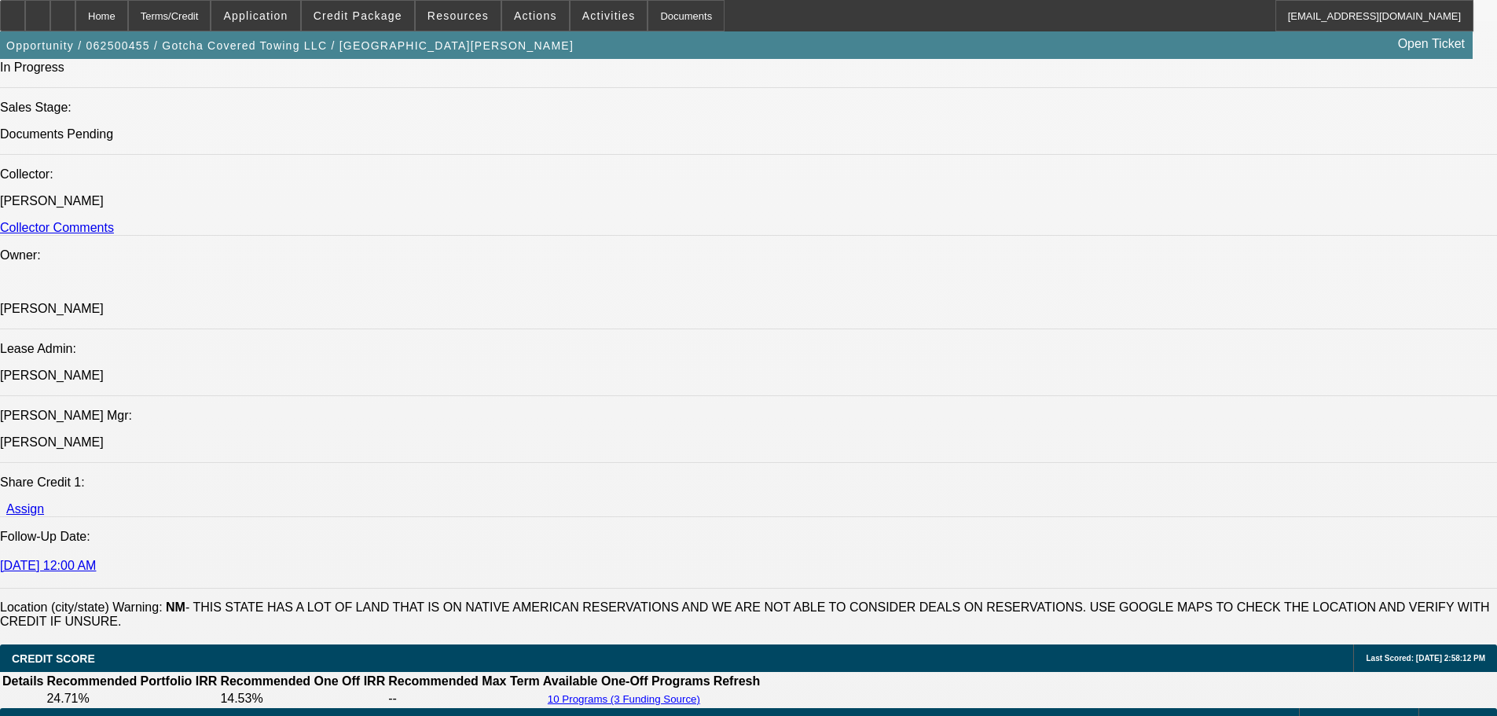
scroll to position [1807, 0]
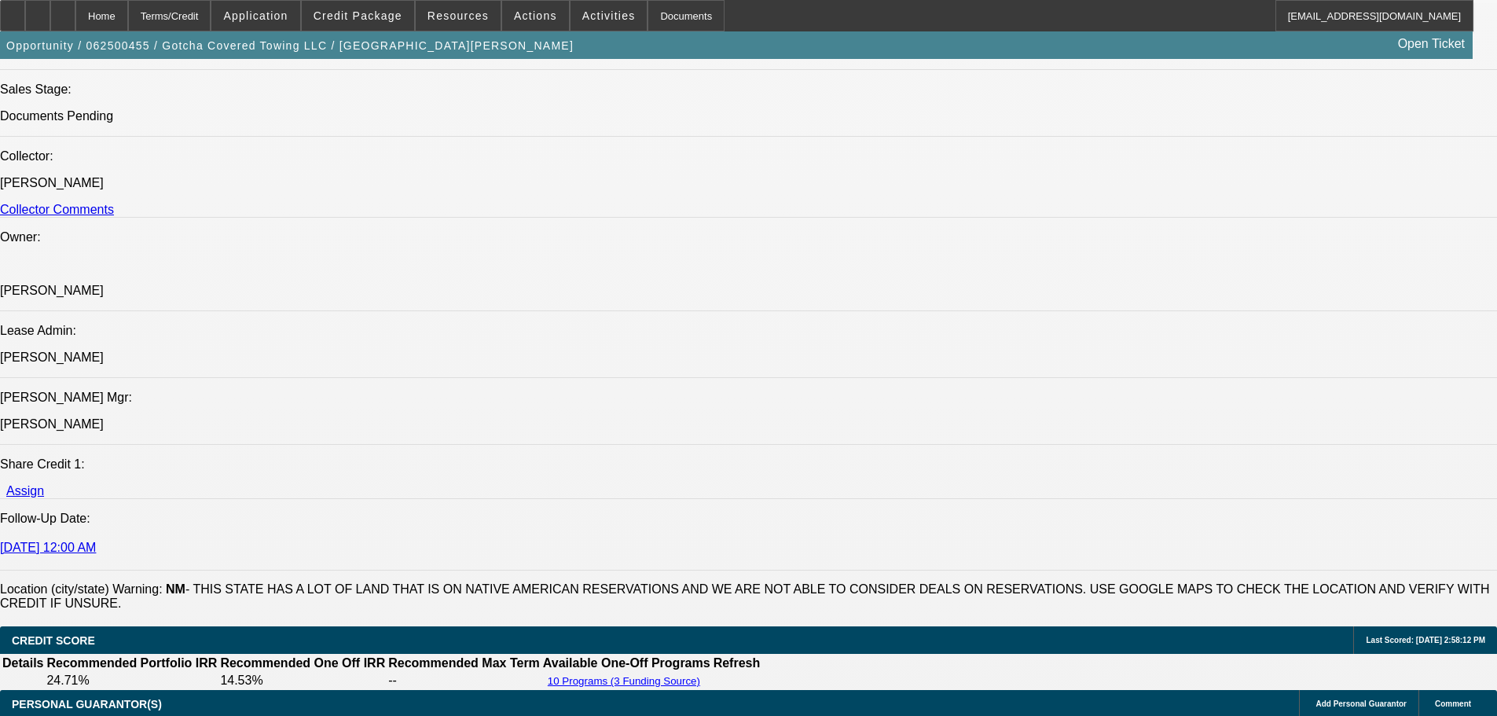
type input "2003"
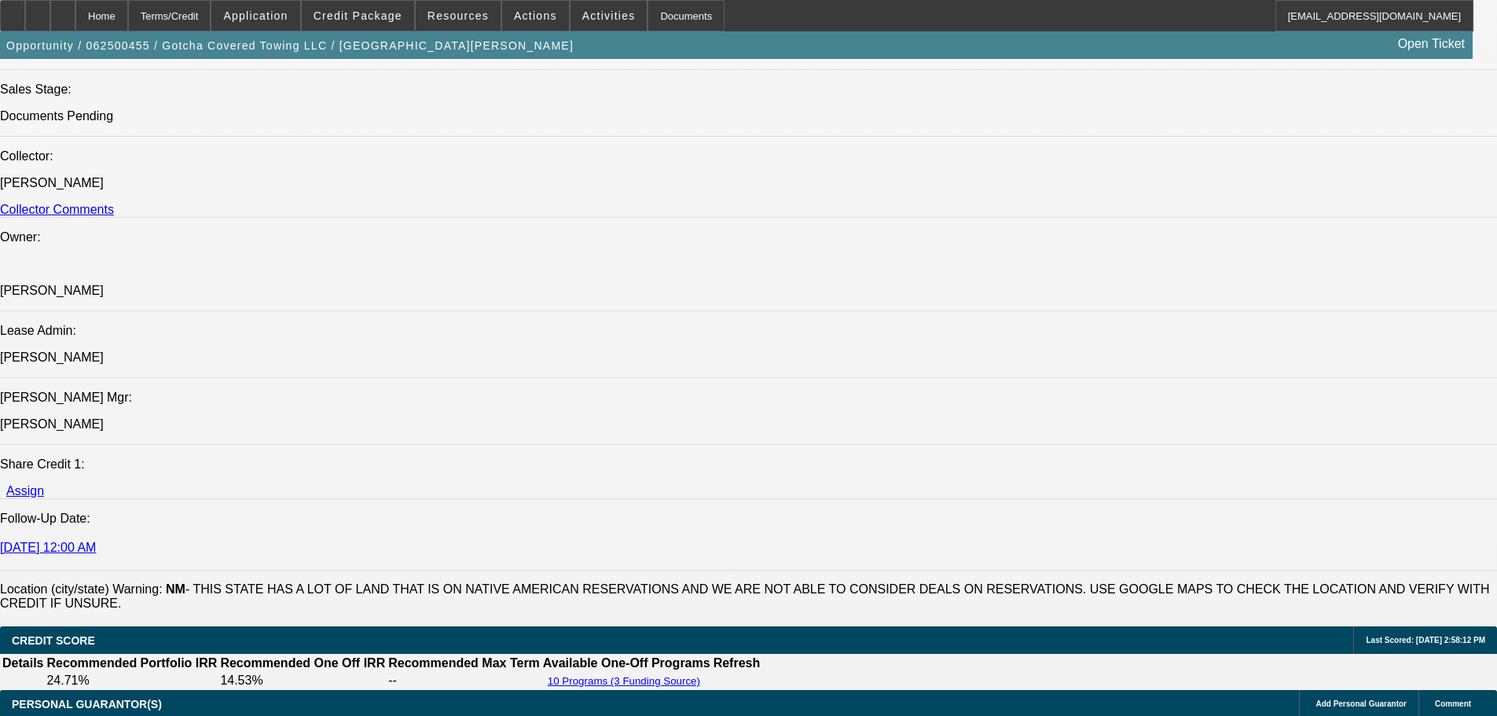
scroll to position [0, 0]
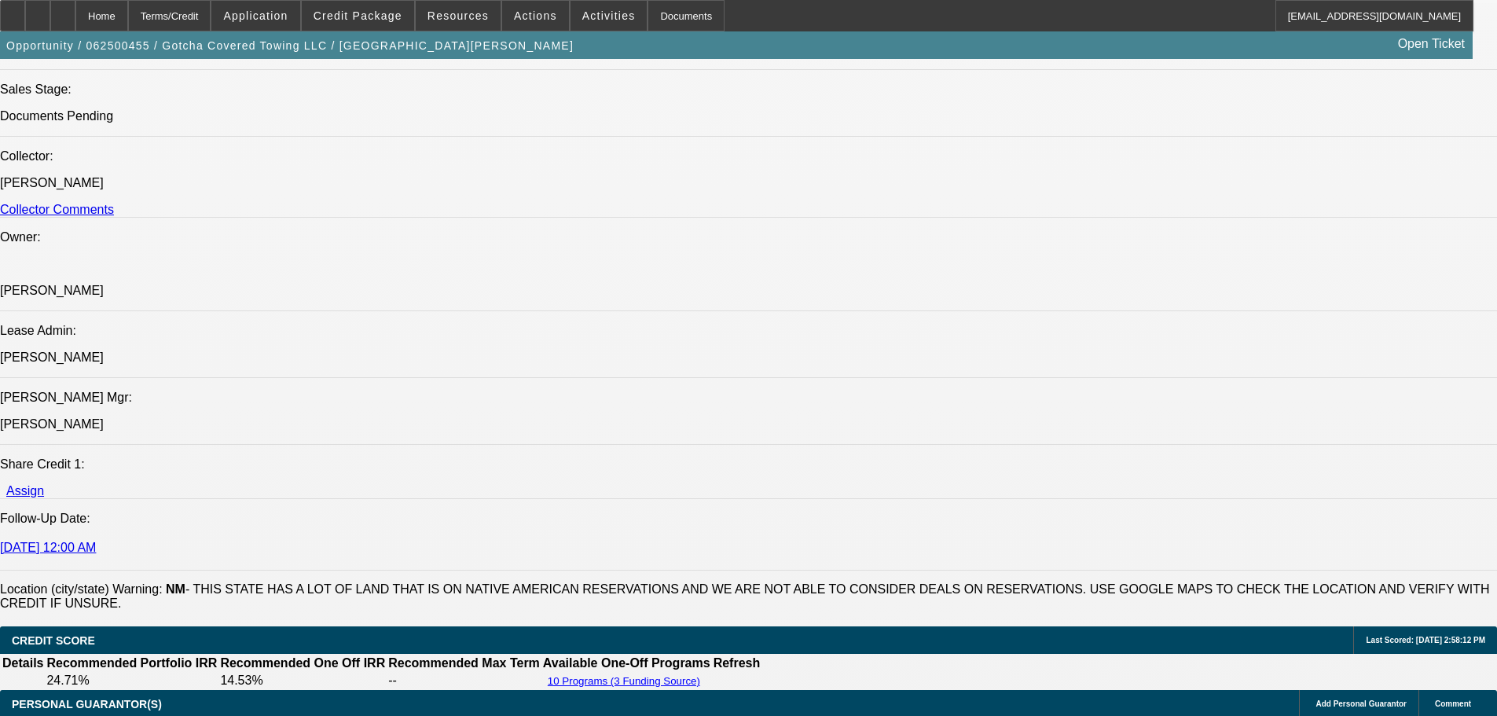
drag, startPoint x: 1352, startPoint y: 70, endPoint x: 1204, endPoint y: 70, distance: 148.5
